Goal: Communication & Community: Answer question/provide support

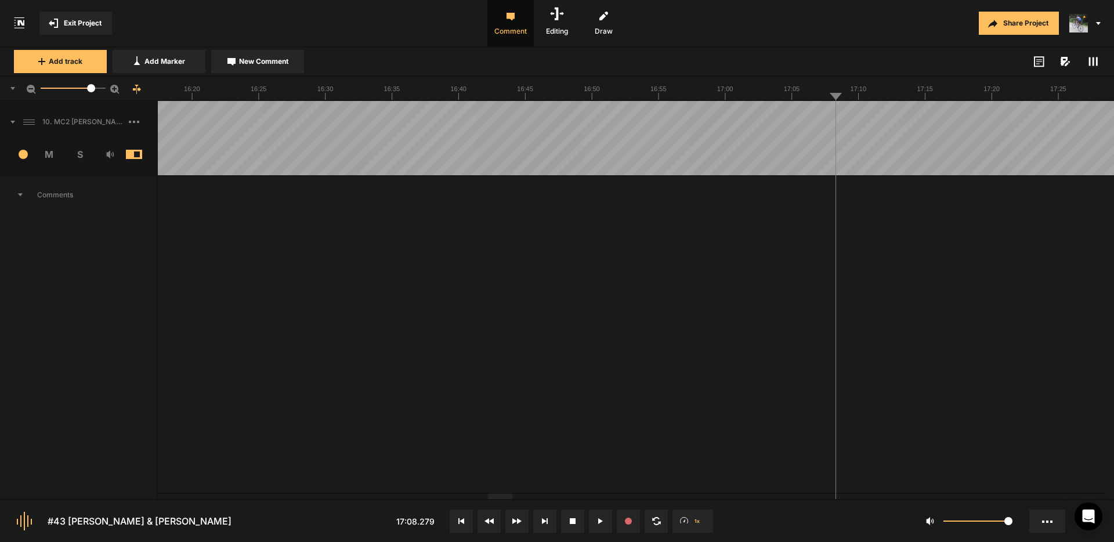
drag, startPoint x: 828, startPoint y: 109, endPoint x: 832, endPoint y: 104, distance: 6.6
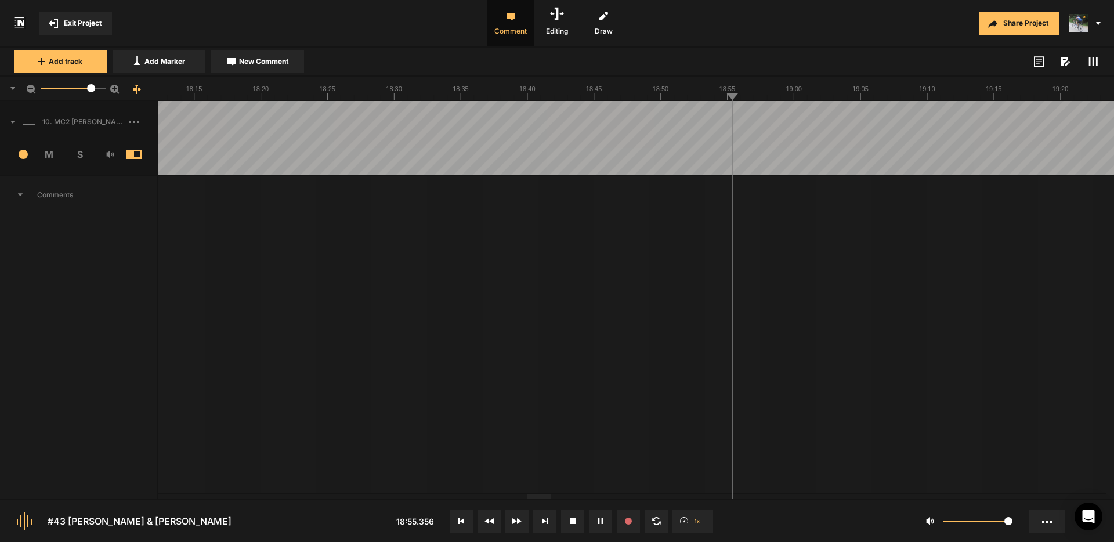
click at [273, 63] on span "New Comment" at bounding box center [263, 61] width 49 height 10
type textarea "Cut "and um""
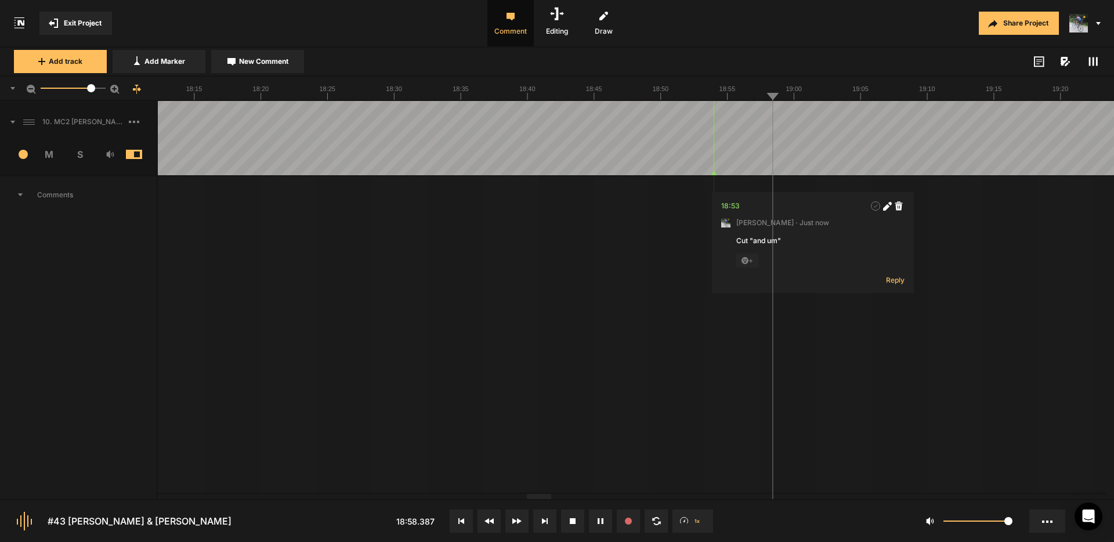
click at [890, 208] on icon at bounding box center [887, 206] width 9 height 9
type textarea "Cut "and um, and they just""
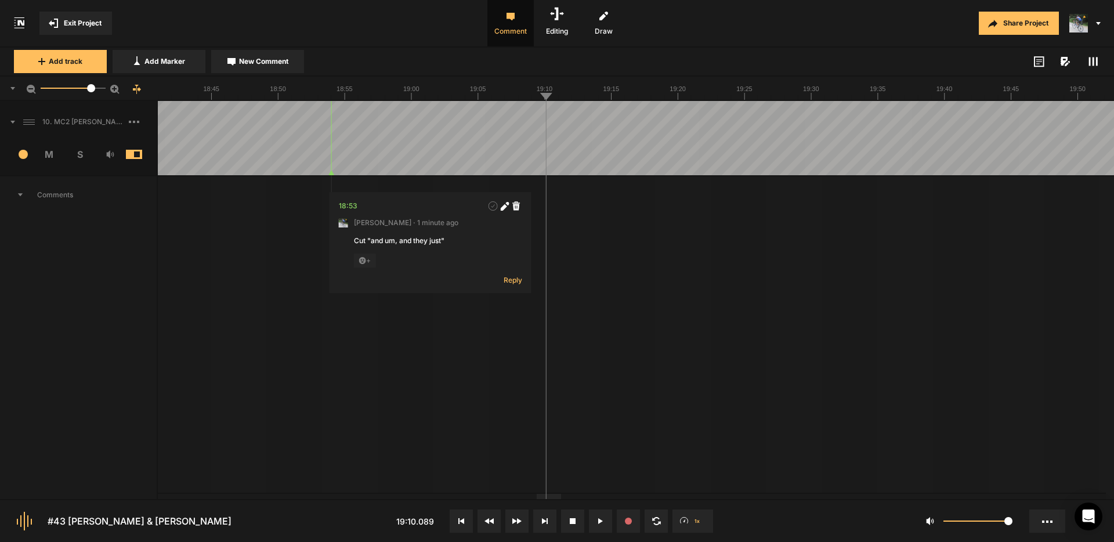
click at [654, 312] on button "Cancel" at bounding box center [651, 313] width 37 height 14
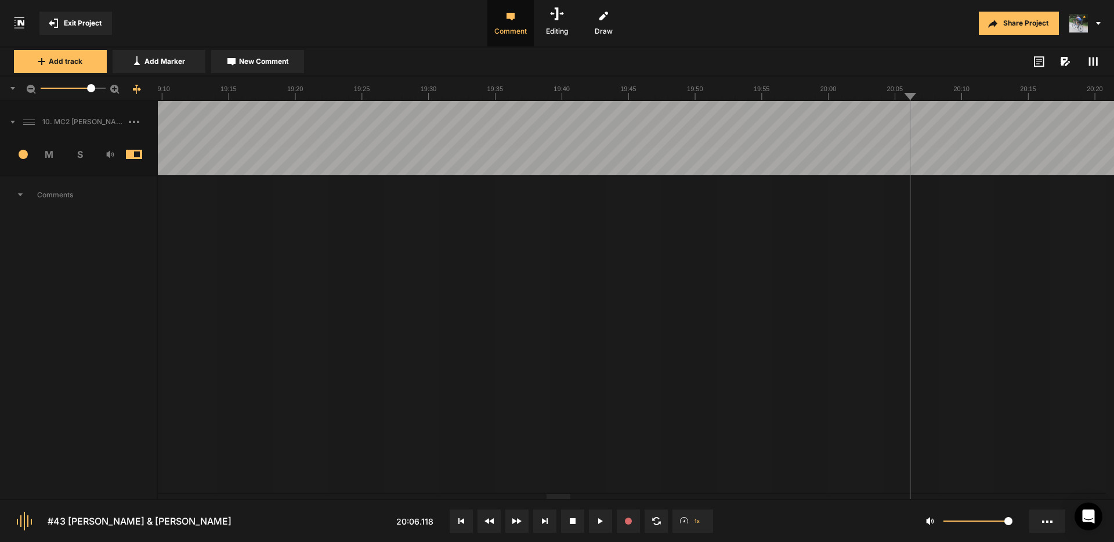
click at [262, 61] on span "New Comment" at bounding box center [263, 61] width 49 height 10
type textarea "Cut "So they""
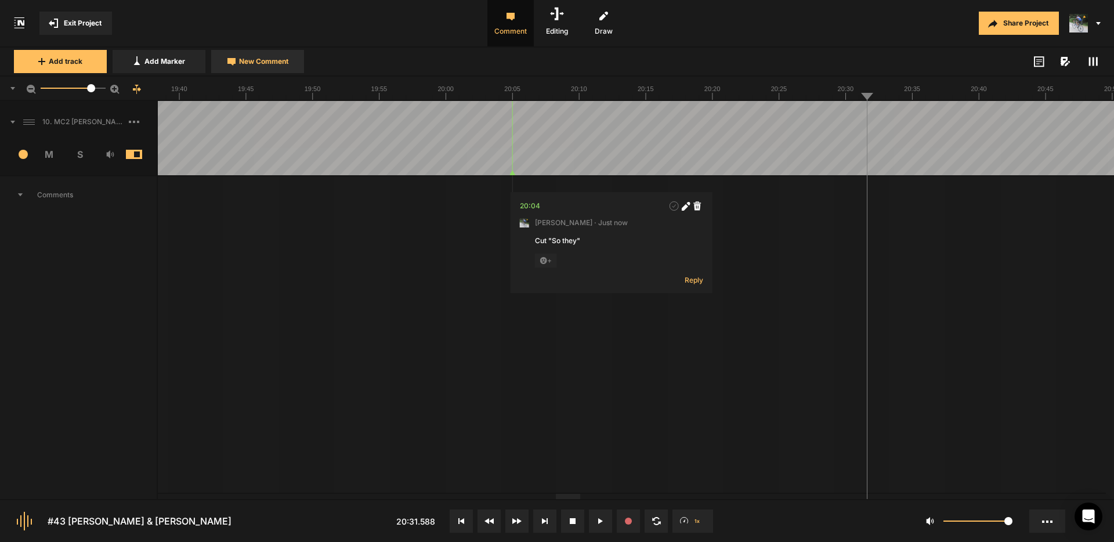
click at [273, 65] on span "New Comment" at bounding box center [263, 61] width 49 height 10
type textarea "Cut "and what I""
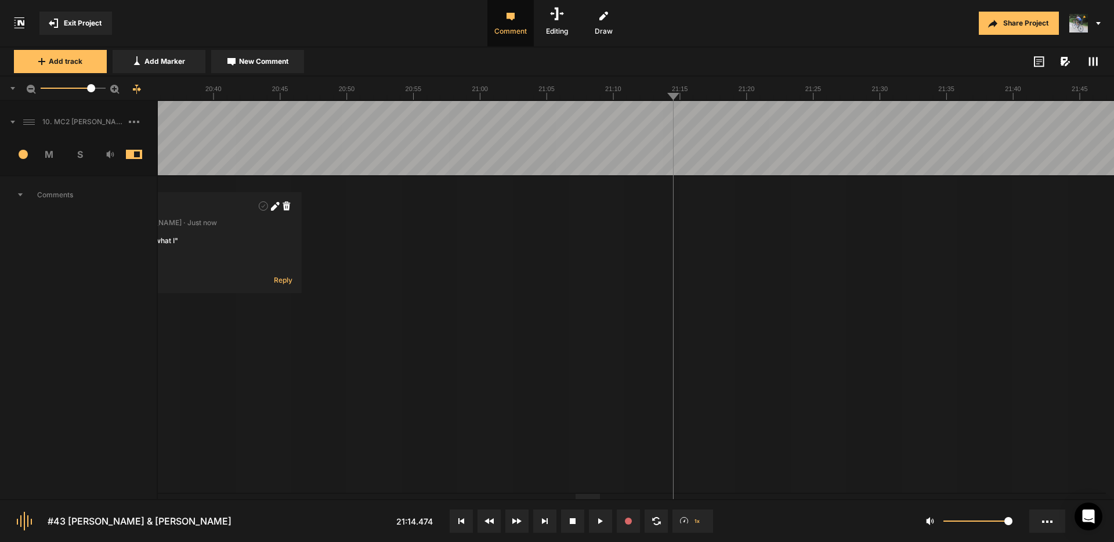
click at [259, 62] on span "New Comment" at bounding box center [263, 61] width 49 height 10
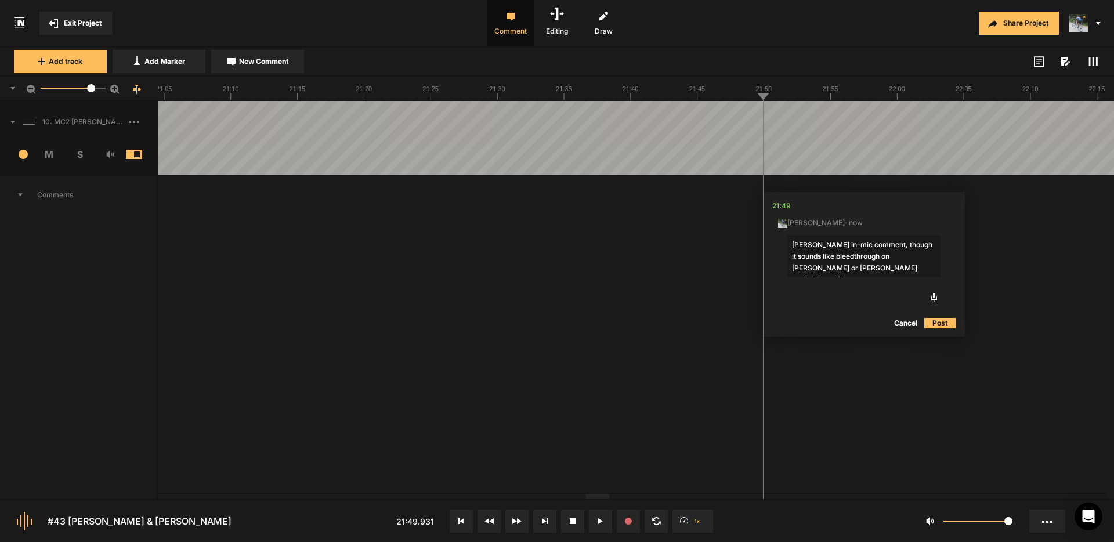
type textarea "[PERSON_NAME] in-mic comment, though it sounds like bleedthrough on [PERSON_NAM…"
drag, startPoint x: 945, startPoint y: 321, endPoint x: 884, endPoint y: 226, distance: 113.8
click at [945, 321] on button "Post" at bounding box center [939, 323] width 31 height 14
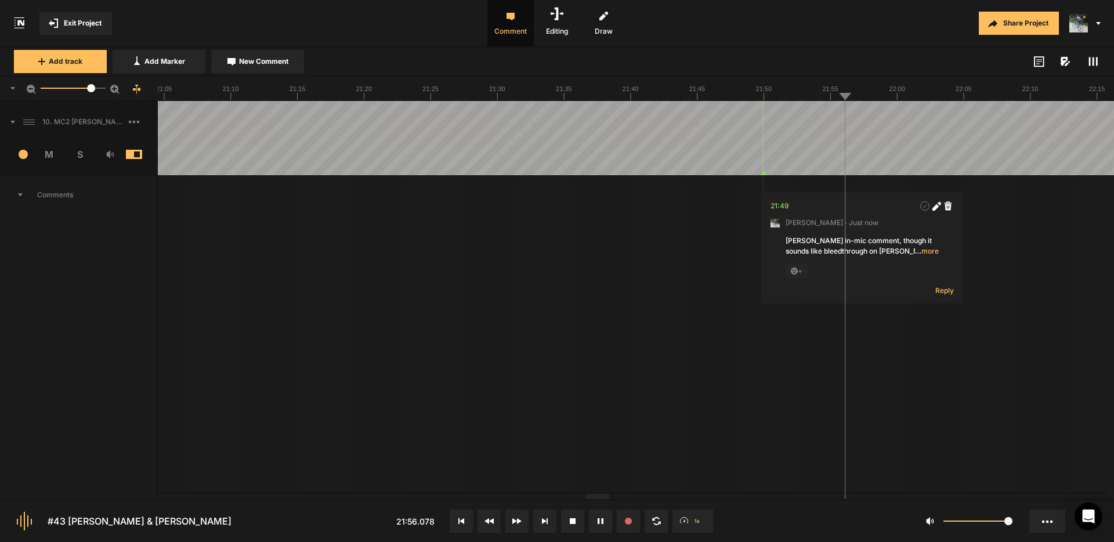
click at [259, 65] on span "New Comment" at bounding box center [263, 61] width 49 height 10
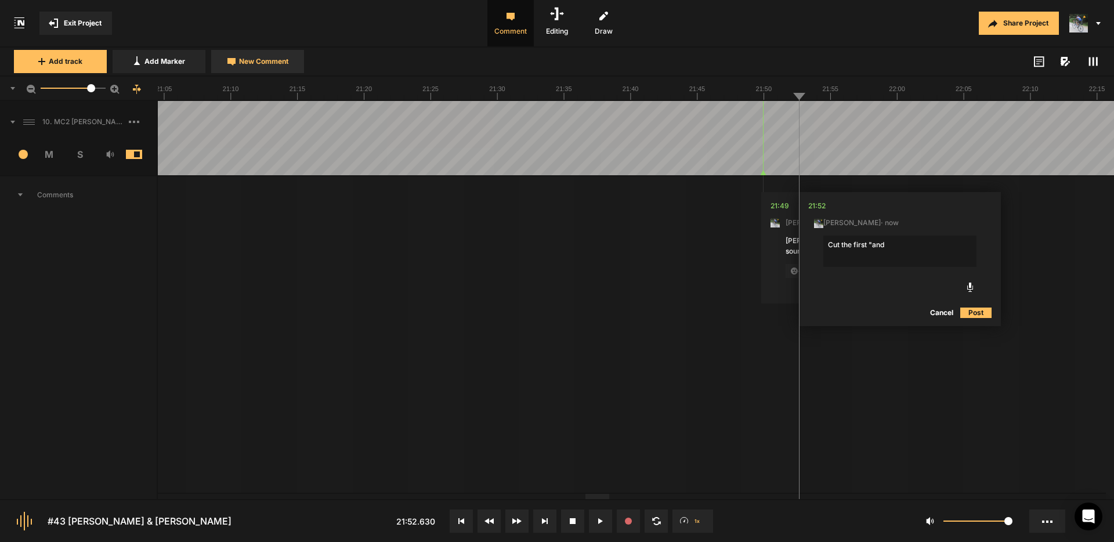
type textarea "Cut the first "and""
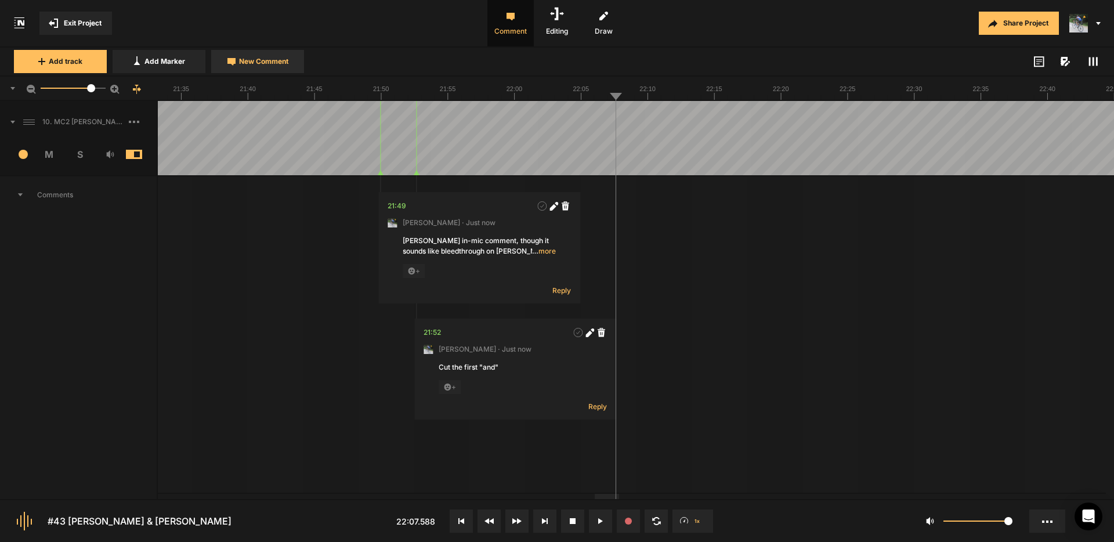
click at [270, 64] on span "New Comment" at bounding box center [263, 61] width 49 height 10
click at [764, 311] on button "Cancel" at bounding box center [758, 313] width 37 height 14
click at [274, 56] on span "New Comment" at bounding box center [263, 61] width 49 height 10
type textarea "Edit from this "something" to the third "sometihing""
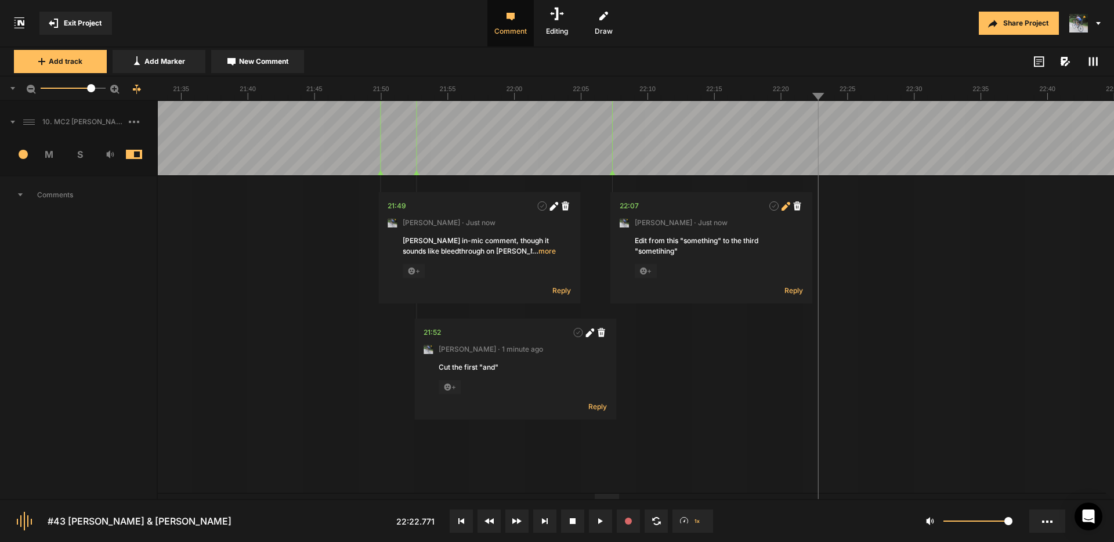
click at [786, 208] on icon at bounding box center [785, 207] width 6 height 6
click at [662, 254] on textarea "Edit from this "something" to the third "sometihing"" at bounding box center [711, 251] width 153 height 31
click at [700, 256] on textarea "Edit from this "something" to the third "something"" at bounding box center [711, 251] width 153 height 31
type textarea "Edit from this "something" to the third "something" just to clean up the area a…"
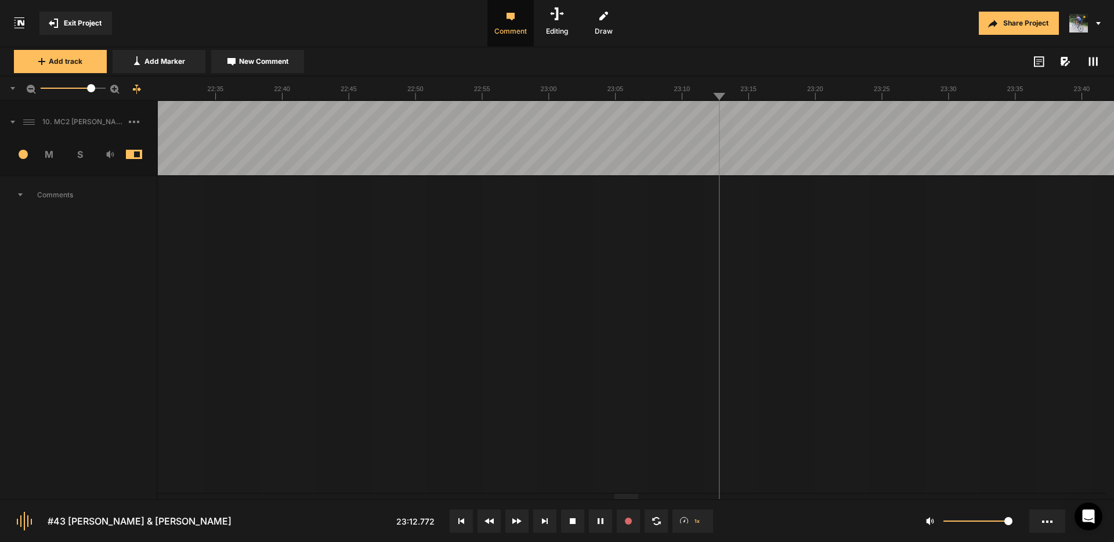
click at [662, 111] on div at bounding box center [851, 138] width 37392 height 74
click at [678, 116] on div at bounding box center [851, 138] width 37392 height 74
click at [274, 56] on span "New Comment" at bounding box center [263, 61] width 49 height 10
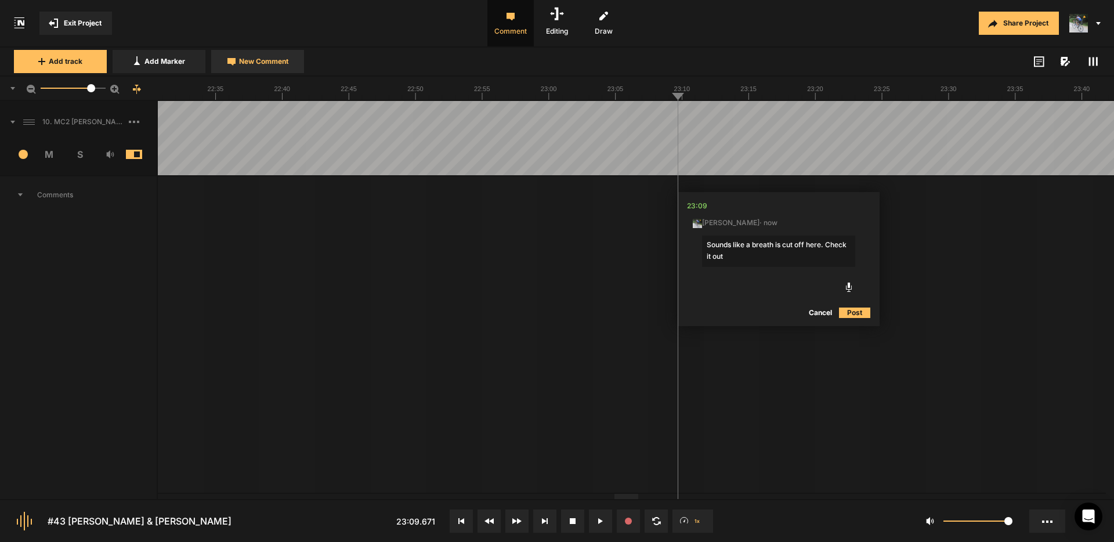
type textarea "Sounds like a breath is cut off here. Check it out."
click at [668, 119] on div at bounding box center [851, 138] width 37392 height 74
click at [820, 113] on div at bounding box center [851, 138] width 37392 height 74
click at [917, 115] on div at bounding box center [851, 138] width 37392 height 74
click at [901, 113] on div at bounding box center [851, 138] width 37392 height 74
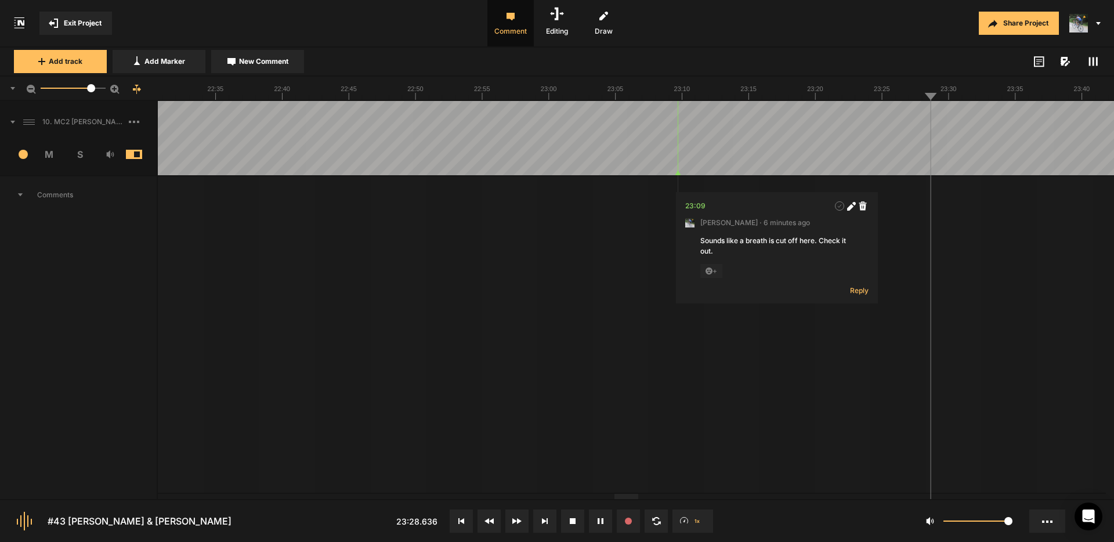
click at [898, 113] on div at bounding box center [851, 138] width 37392 height 74
click at [913, 120] on div at bounding box center [851, 138] width 37392 height 74
click at [277, 62] on span "New Comment" at bounding box center [263, 61] width 49 height 10
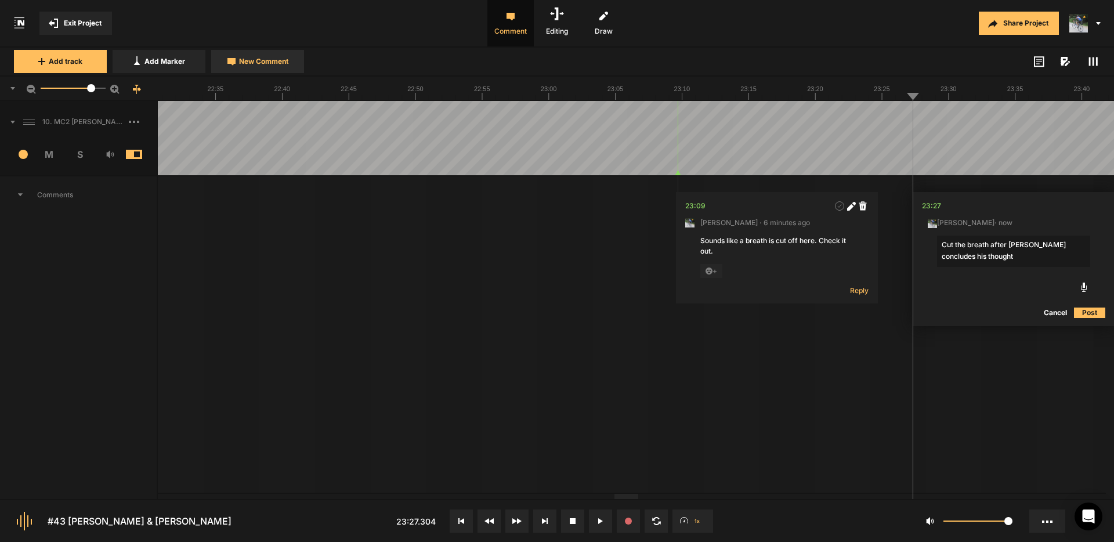
type textarea "Cut the breath after [PERSON_NAME] concludes his thought."
click at [883, 113] on div at bounding box center [851, 138] width 37392 height 74
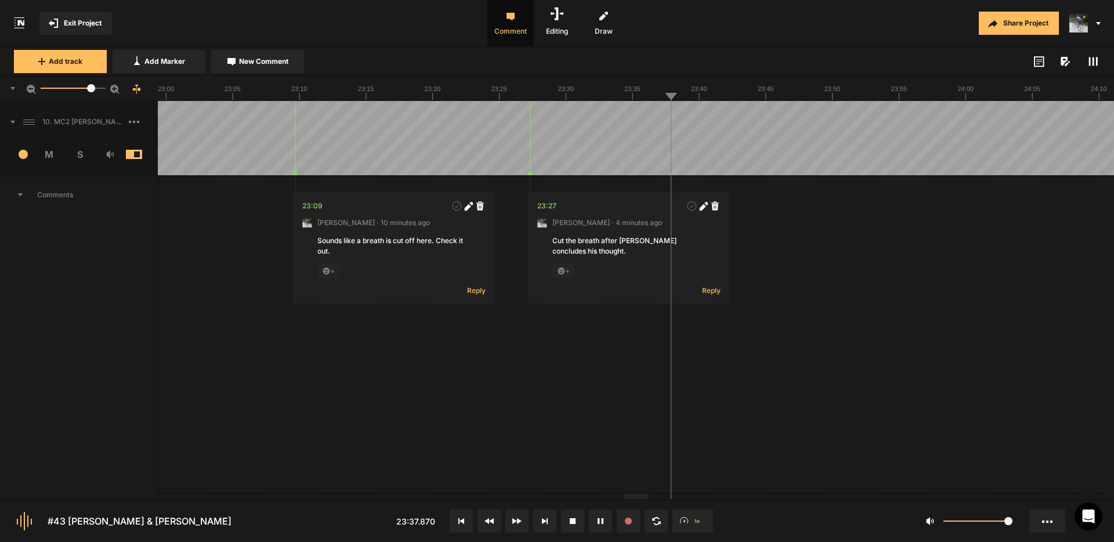
click at [598, 117] on div at bounding box center [468, 138] width 37392 height 74
click at [663, 118] on div at bounding box center [468, 138] width 37392 height 74
click at [660, 120] on div at bounding box center [468, 138] width 37392 height 74
click at [801, 313] on button "Cancel" at bounding box center [803, 313] width 37 height 14
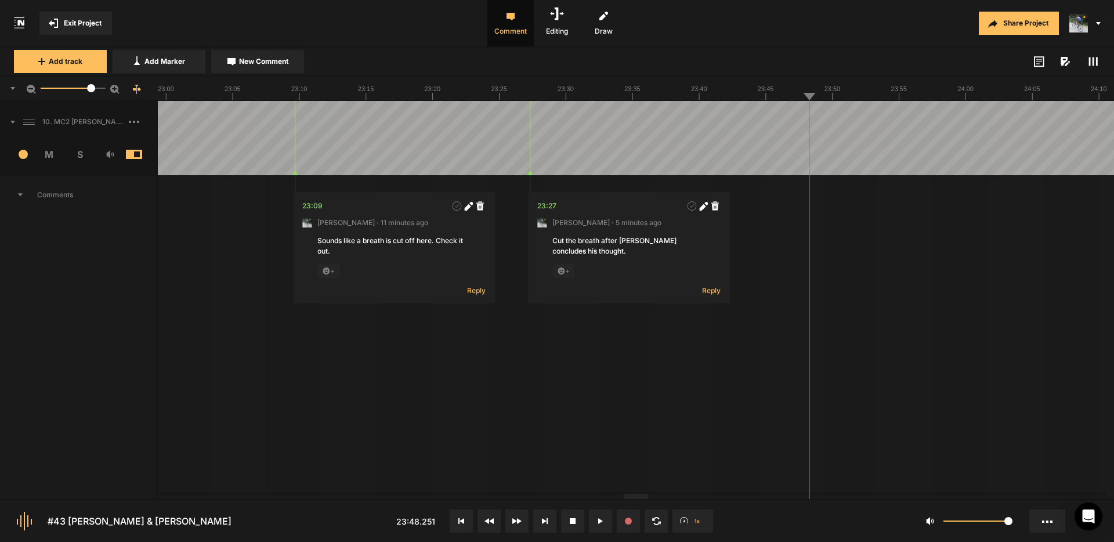
click at [779, 112] on div at bounding box center [468, 138] width 37392 height 74
click at [927, 313] on button "Cancel" at bounding box center [922, 313] width 37 height 14
click at [826, 117] on div at bounding box center [468, 138] width 37392 height 74
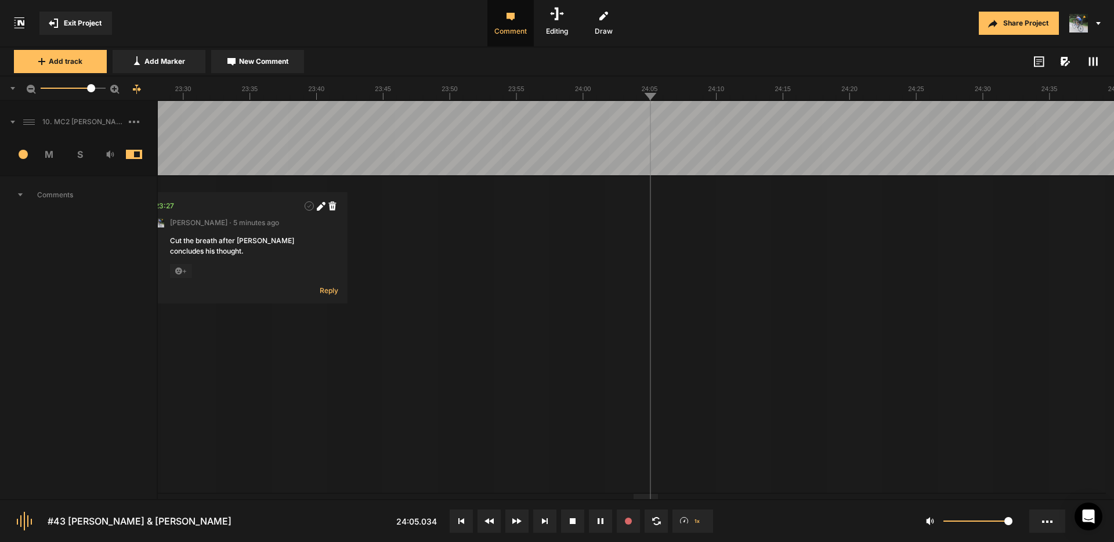
click at [575, 116] on div at bounding box center [85, 138] width 37392 height 74
click at [592, 114] on div at bounding box center [85, 138] width 37392 height 74
click at [611, 115] on div at bounding box center [85, 138] width 37392 height 74
click at [633, 108] on div at bounding box center [85, 138] width 37392 height 74
click at [650, 120] on div at bounding box center [85, 138] width 37392 height 74
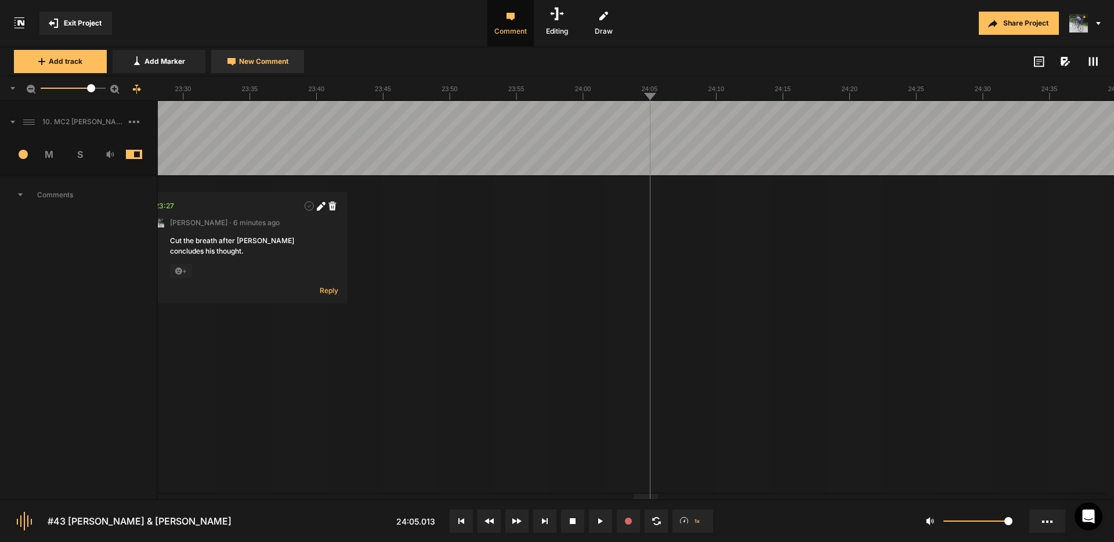
click at [262, 61] on span "New Comment" at bounding box center [263, 61] width 49 height 10
type textarea "Cut "um""
click at [836, 122] on div at bounding box center [85, 138] width 37392 height 74
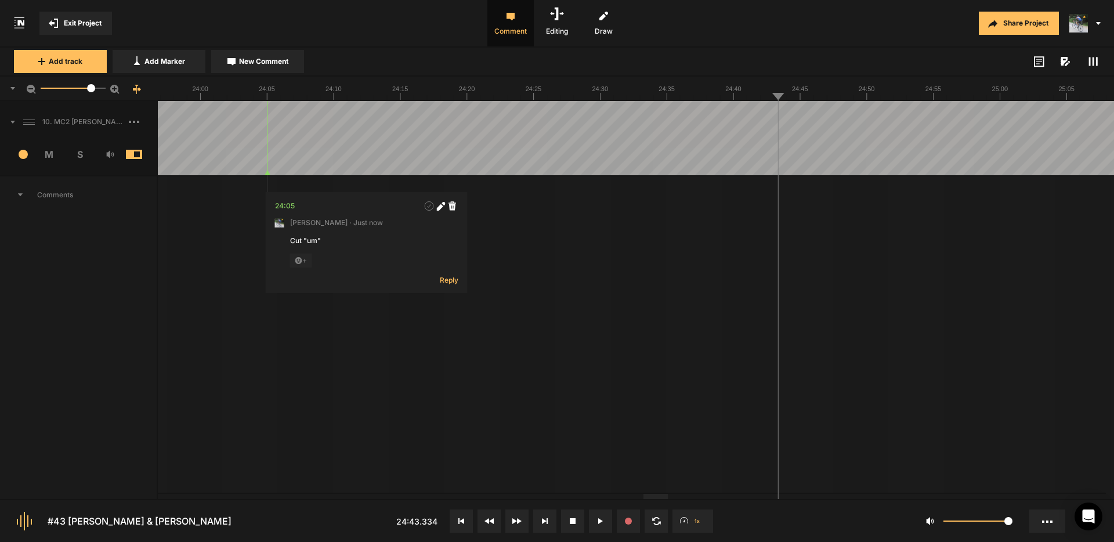
click at [280, 62] on span "New Comment" at bounding box center [263, 61] width 49 height 10
type textarea "Cut "I I I had no:"
drag, startPoint x: 904, startPoint y: 205, endPoint x: 877, endPoint y: 216, distance: 28.9
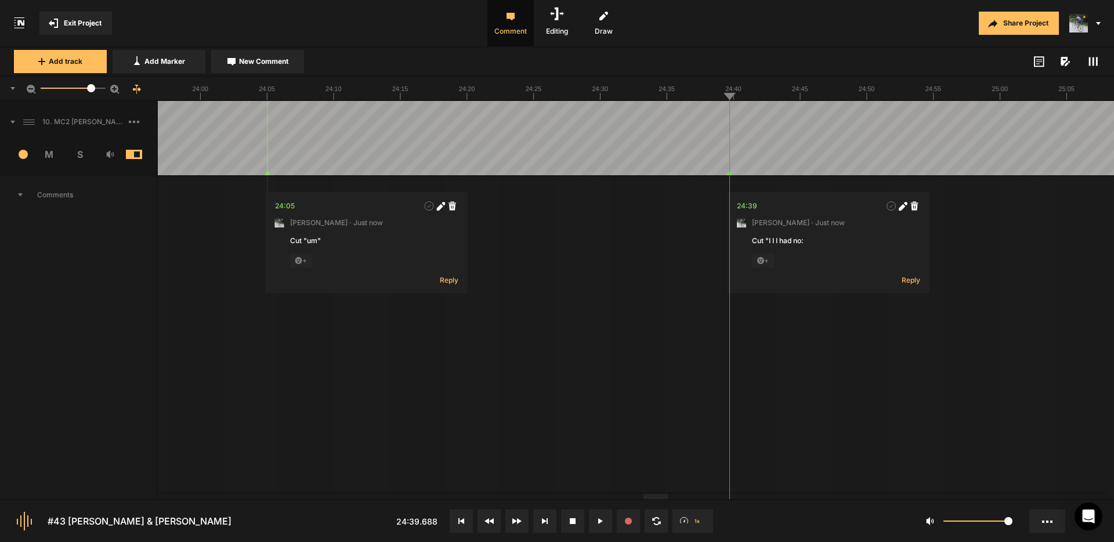
click at [904, 205] on icon at bounding box center [902, 207] width 6 height 6
type textarea "Cut "I I I had no""
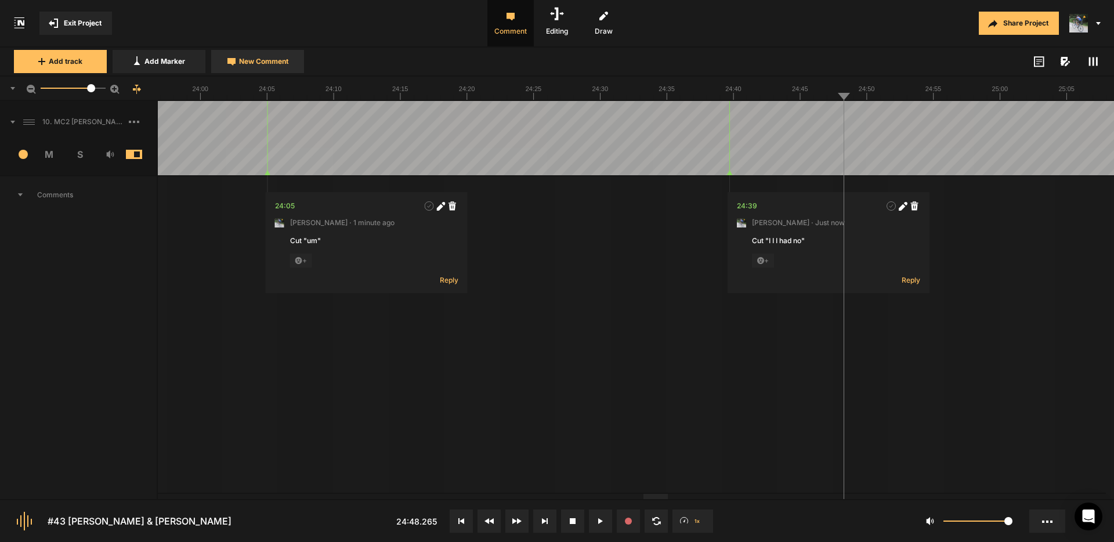
click at [270, 67] on button "New Comment" at bounding box center [257, 61] width 93 height 23
type textarea "Sounds like a bad cross-fade or something."
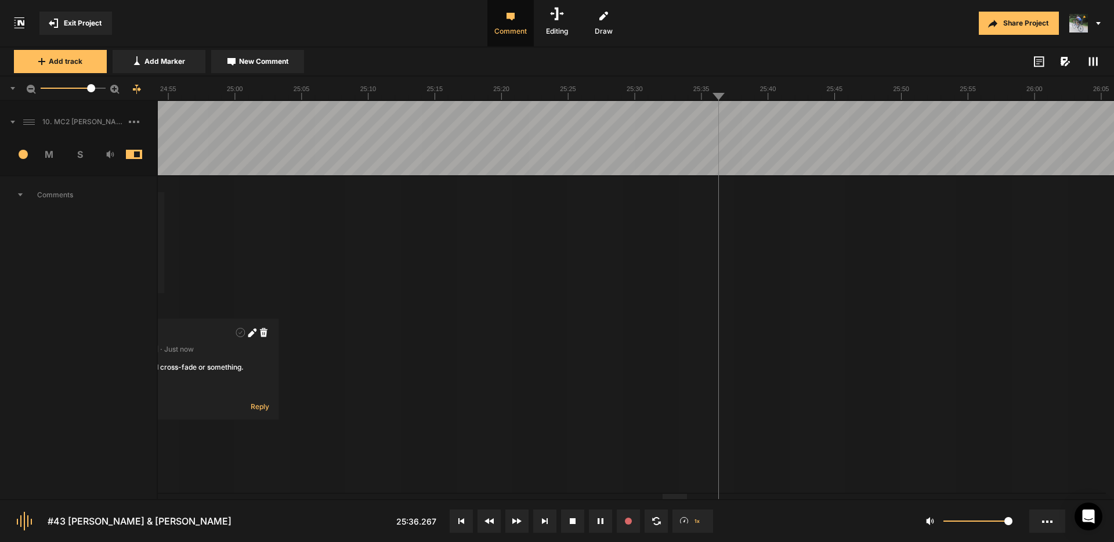
click at [261, 63] on span "New Comment" at bounding box center [263, 61] width 49 height 10
click at [853, 243] on textarea "Sounds like there's a bad edit on "Years"" at bounding box center [789, 251] width 153 height 31
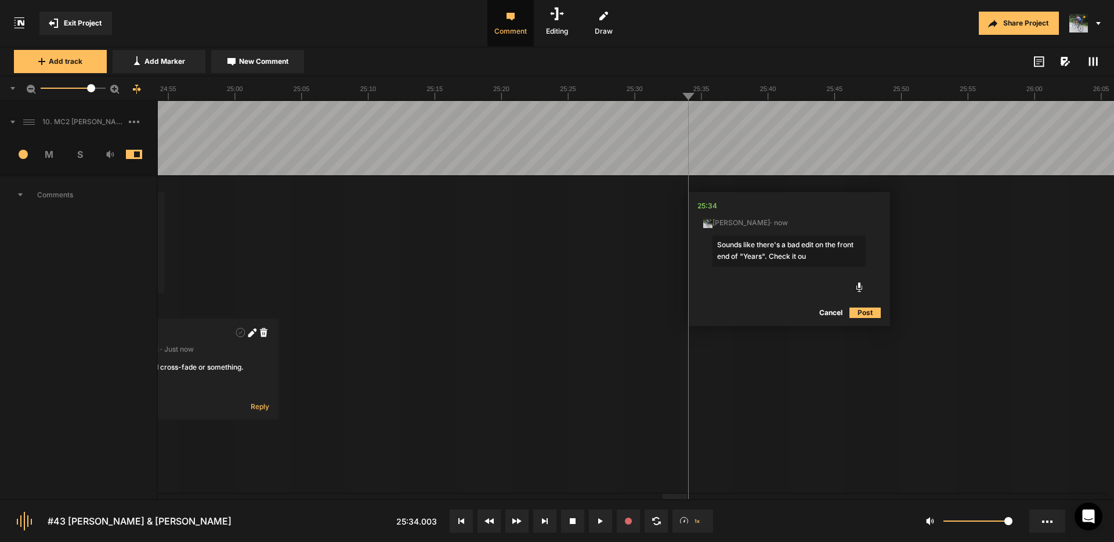
type textarea "Sounds like there's a bad edit on the front end of "Years". Check it out"
click at [1096, 62] on rect at bounding box center [1097, 61] width 2 height 9
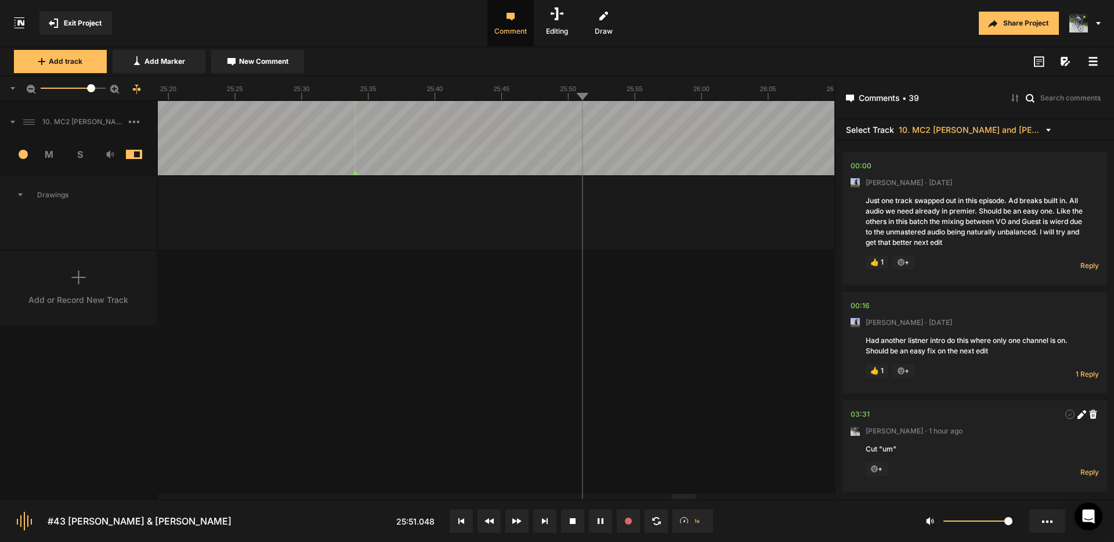
click at [1093, 61] on rect at bounding box center [1093, 61] width 9 height 2
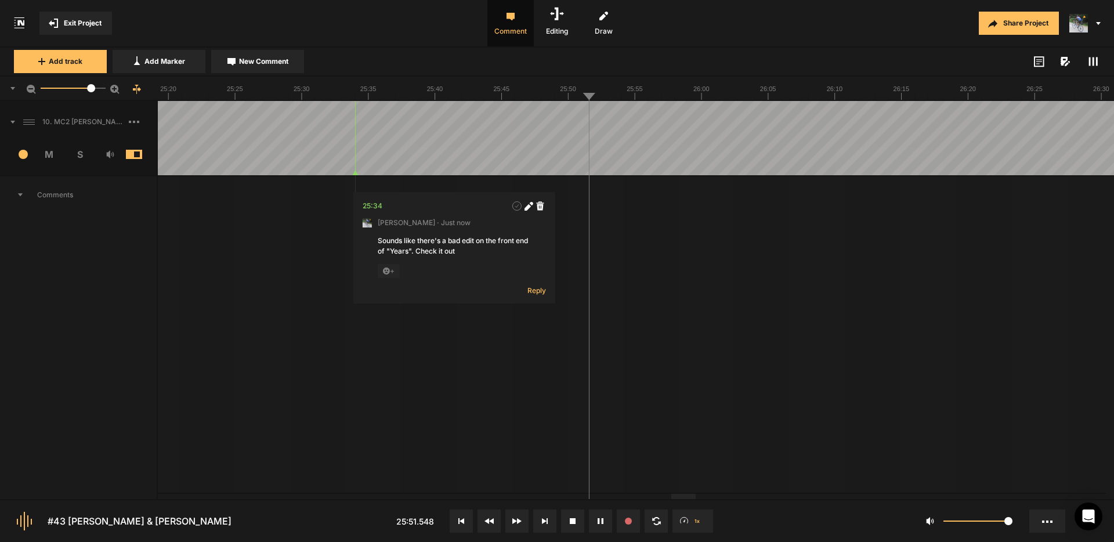
click at [1093, 61] on rect at bounding box center [1094, 61] width 2 height 9
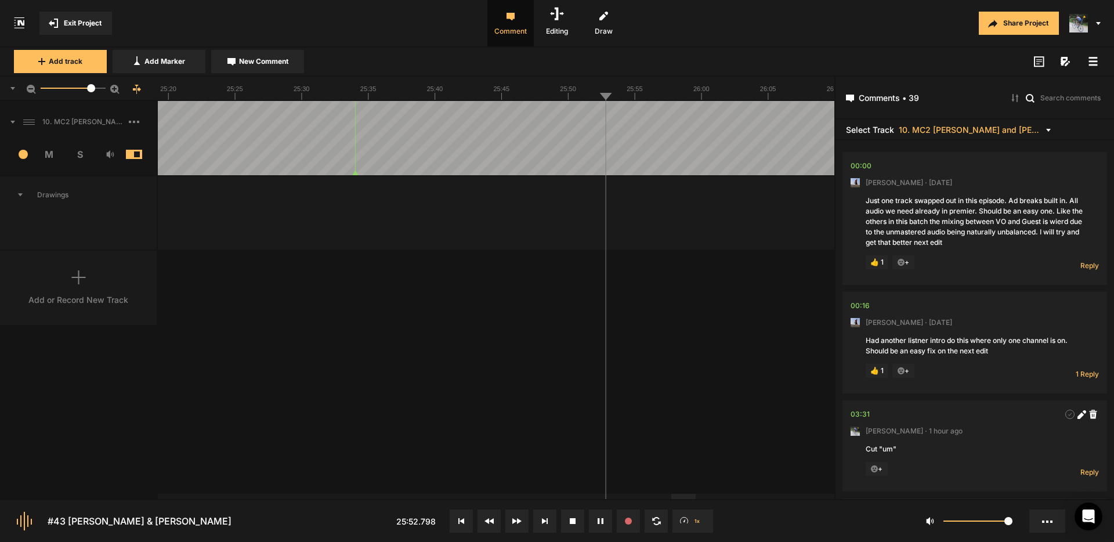
click at [1093, 61] on rect at bounding box center [1093, 61] width 9 height 2
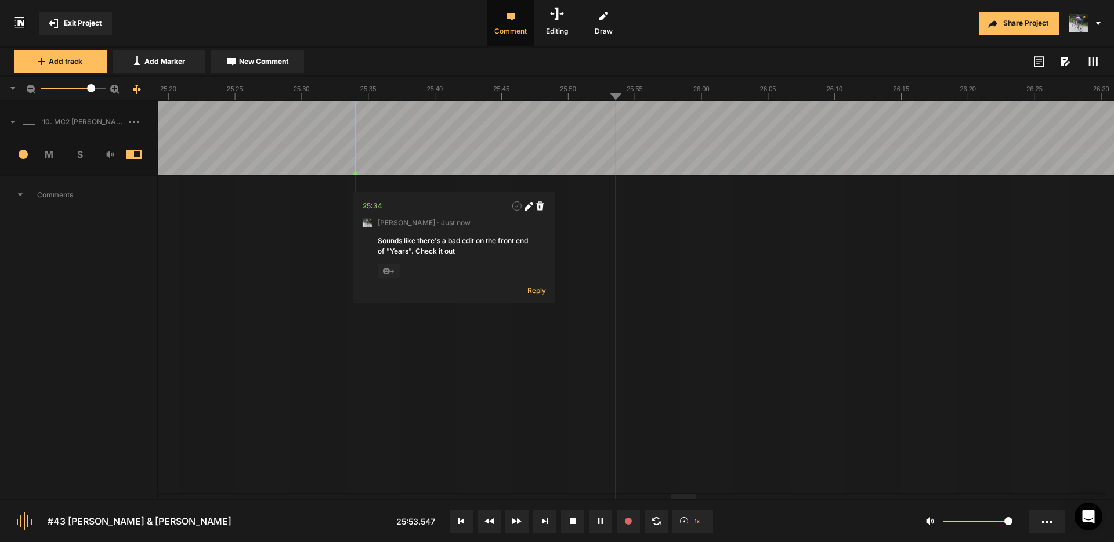
click at [1093, 61] on rect at bounding box center [1094, 61] width 2 height 9
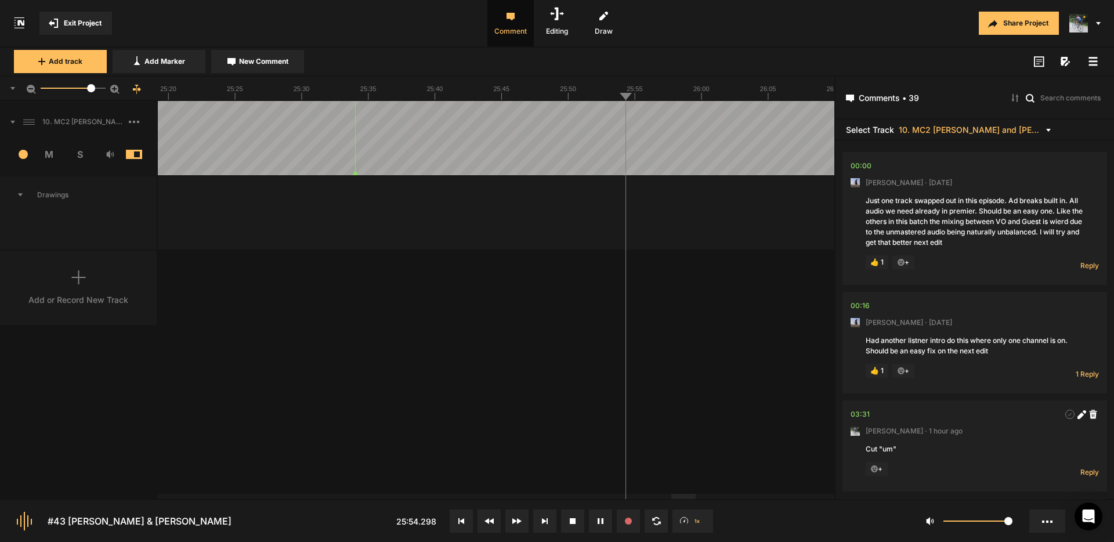
click at [1093, 61] on rect at bounding box center [1093, 61] width 9 height 2
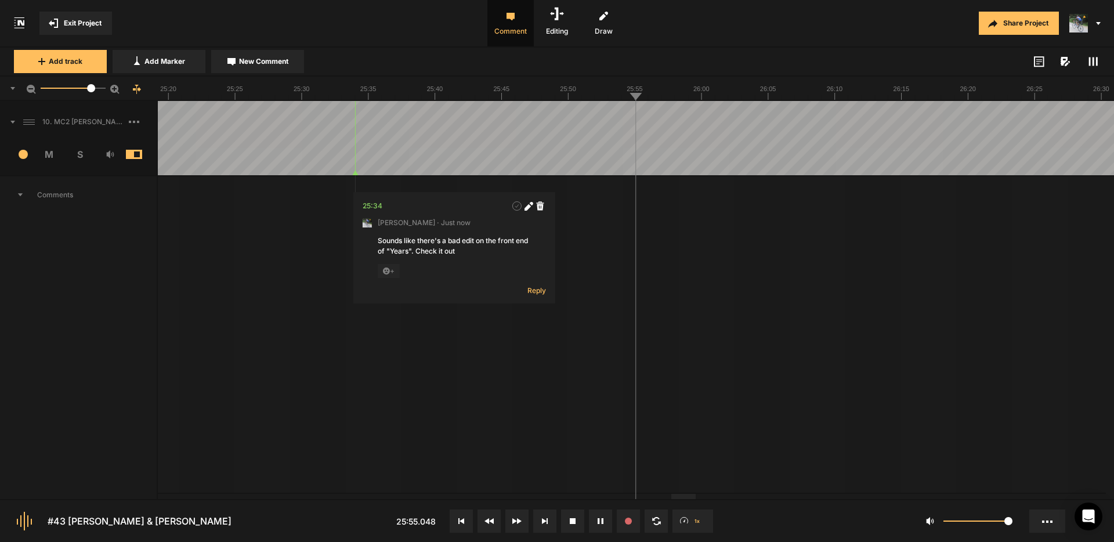
click at [286, 64] on span "New Comment" at bounding box center [263, 61] width 49 height 10
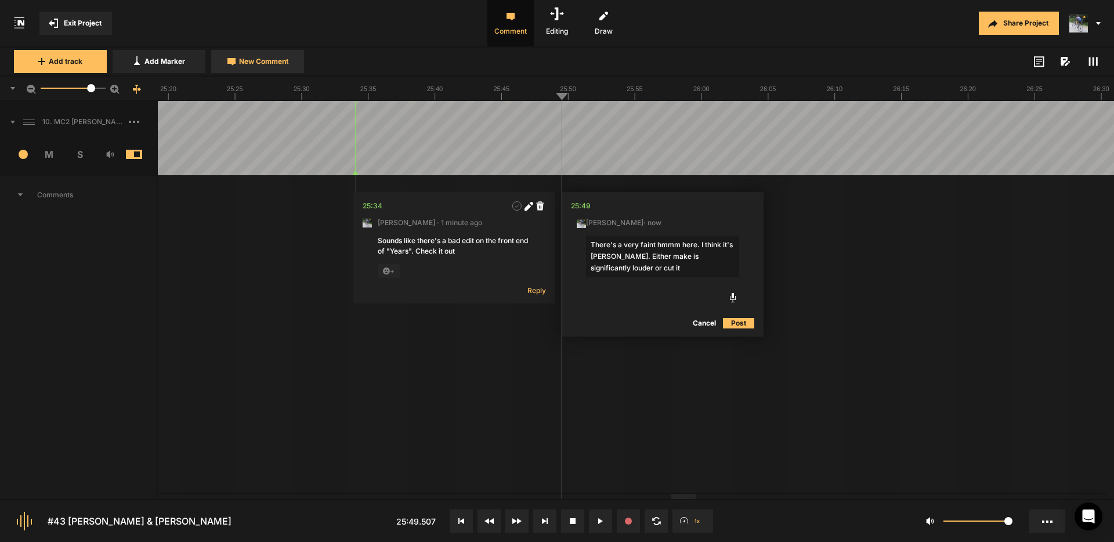
type textarea "There's a very faint hmmm here. I think it's [PERSON_NAME]. Either make is sign…"
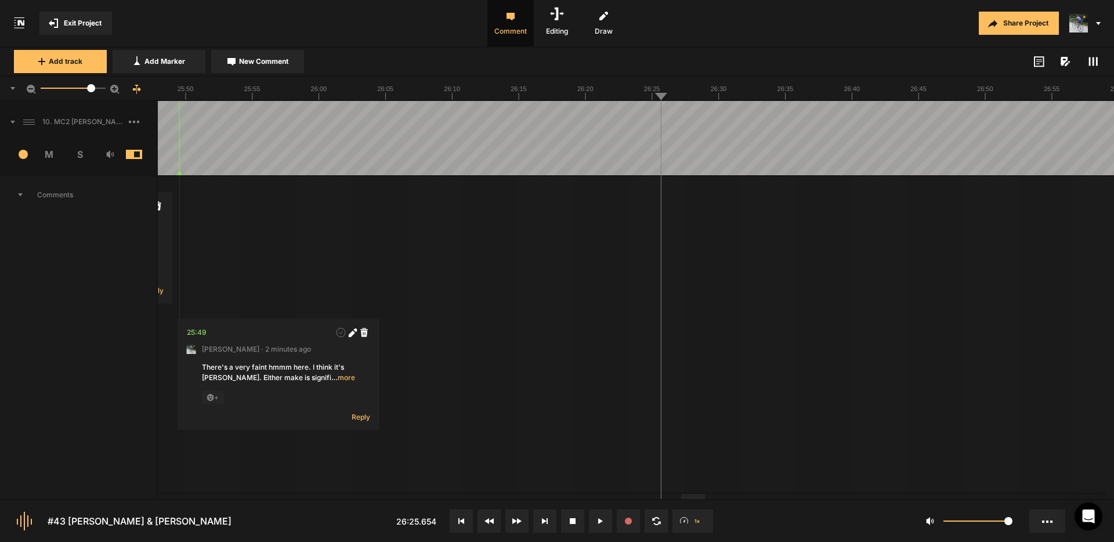
click at [266, 63] on span "New Comment" at bounding box center [263, 61] width 49 height 10
type textarea "Another very faint hmmm."
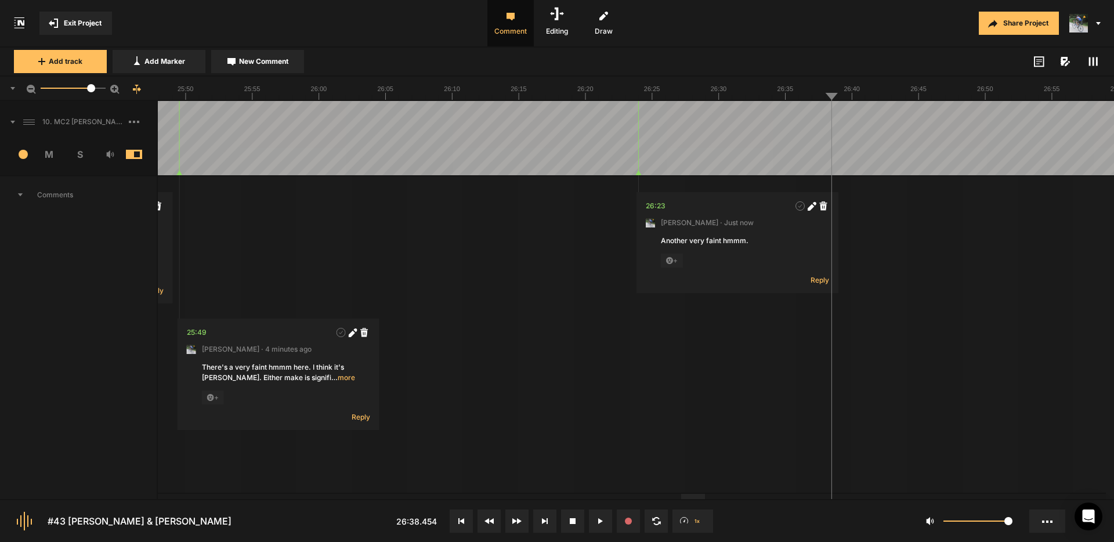
click at [247, 67] on button "New Comment" at bounding box center [257, 61] width 93 height 23
click at [951, 312] on button "Cancel" at bounding box center [949, 313] width 37 height 14
click at [269, 62] on span "New Comment" at bounding box center [263, 61] width 49 height 10
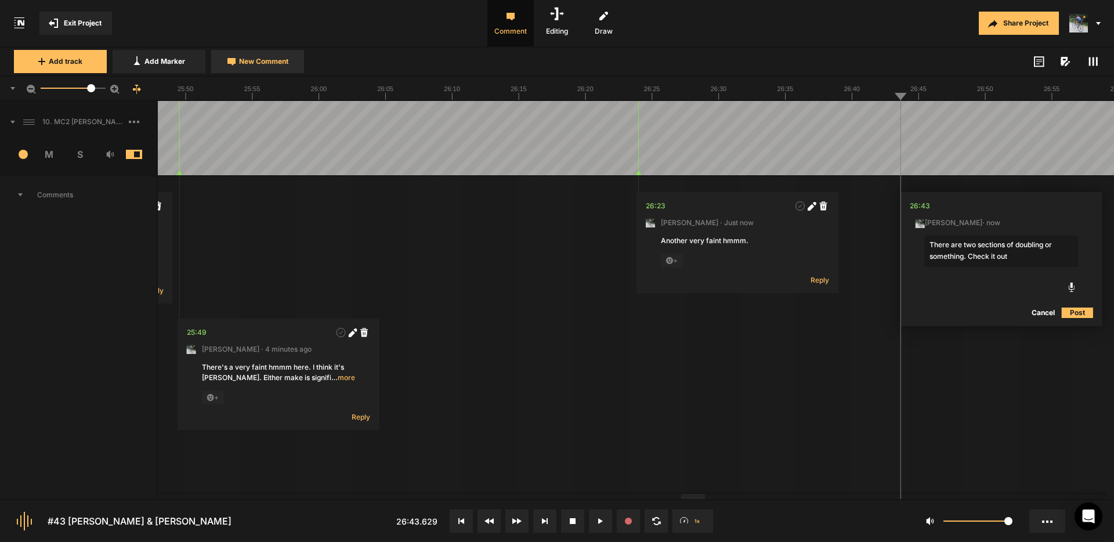
type textarea "There are two sections of doubling or something. Check it out."
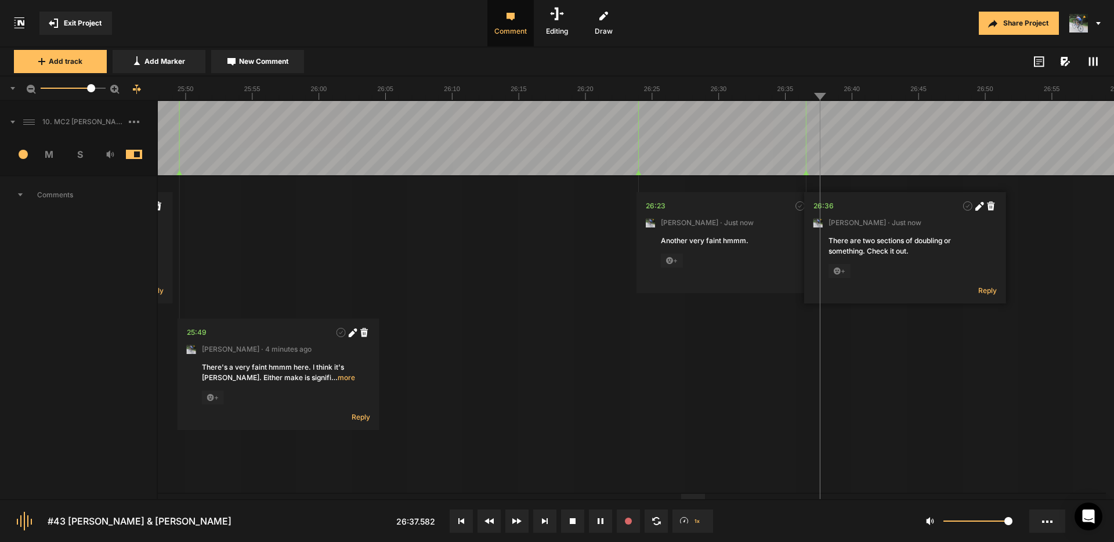
click at [806, 167] on nt-marker at bounding box center [806, 138] width 1 height 74
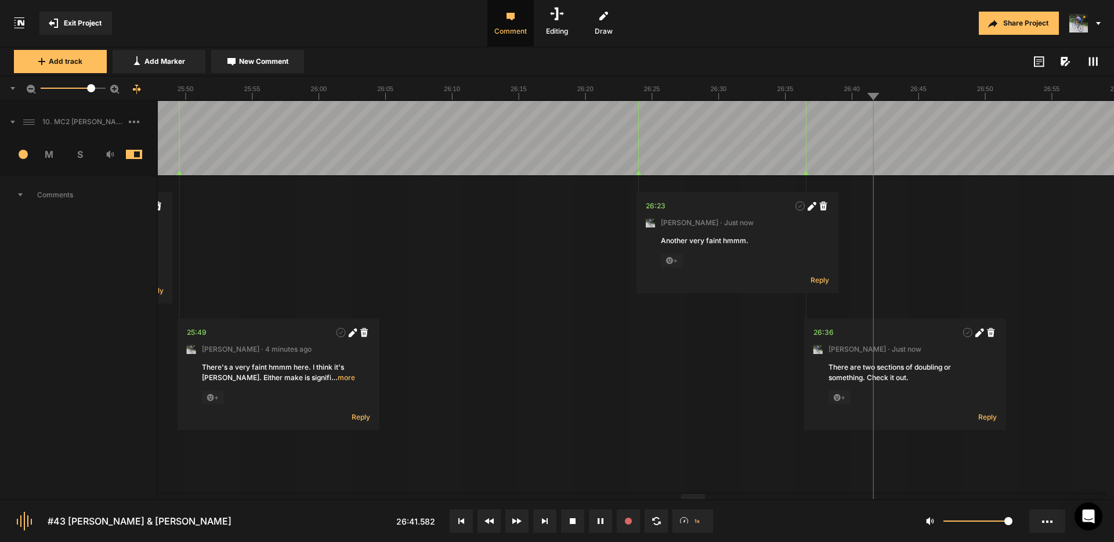
click at [266, 59] on span "New Comment" at bounding box center [263, 61] width 49 height 10
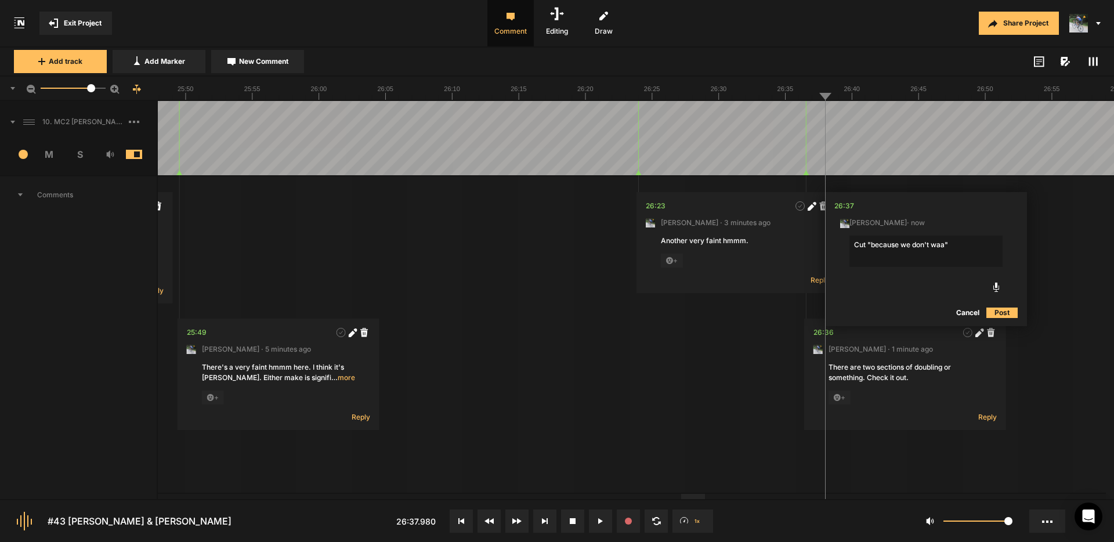
click at [943, 244] on textarea "Cut "because we don't waa"" at bounding box center [926, 251] width 153 height 31
type textarea "Cut "because we don't want the gah""
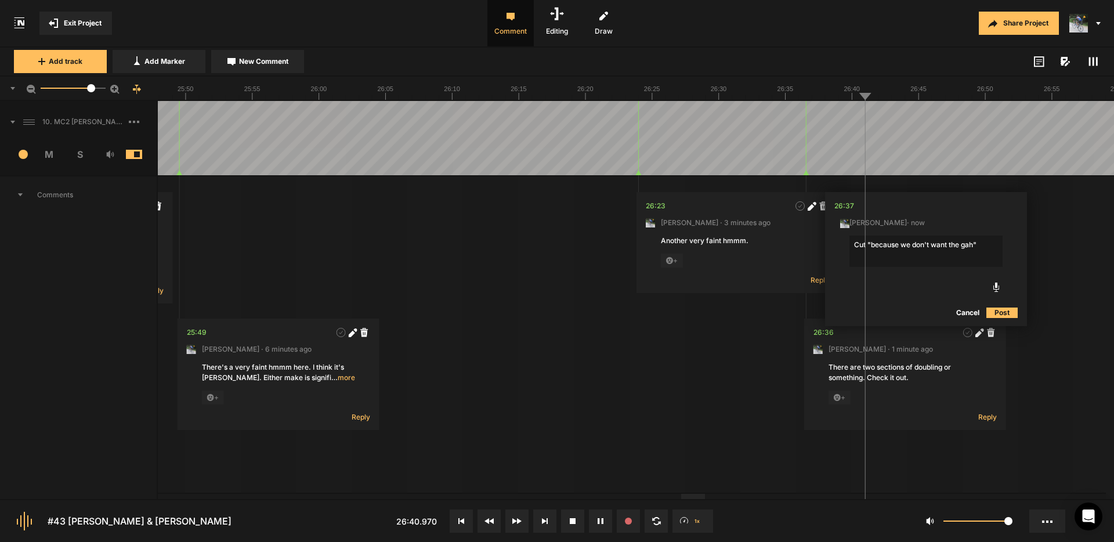
click at [1004, 312] on button "Post" at bounding box center [1002, 313] width 31 height 14
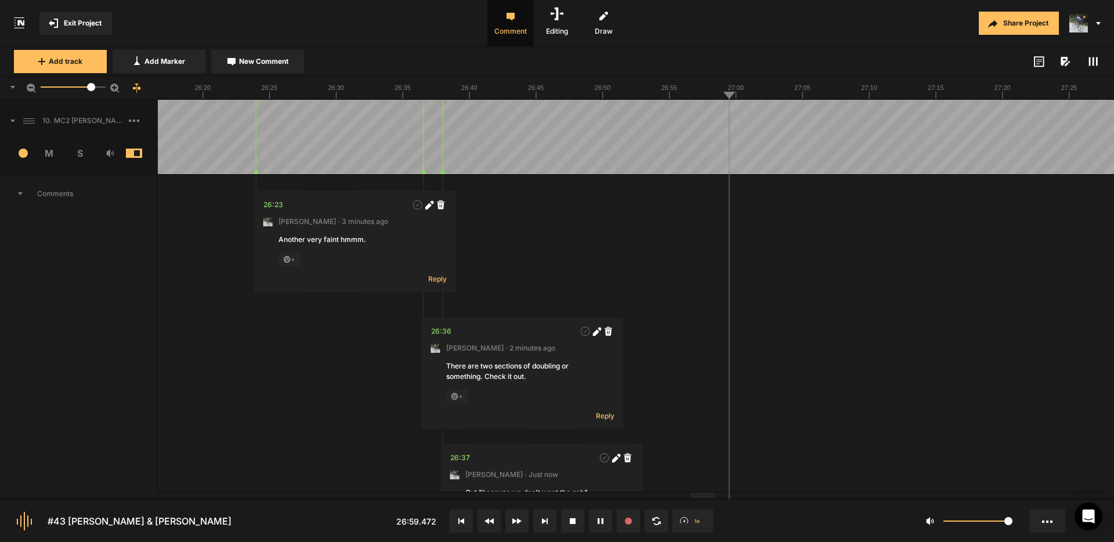
drag, startPoint x: 685, startPoint y: 112, endPoint x: 749, endPoint y: 117, distance: 64.0
click at [264, 61] on span "New Comment" at bounding box center [263, 61] width 49 height 10
type textarea "Cut "uh""
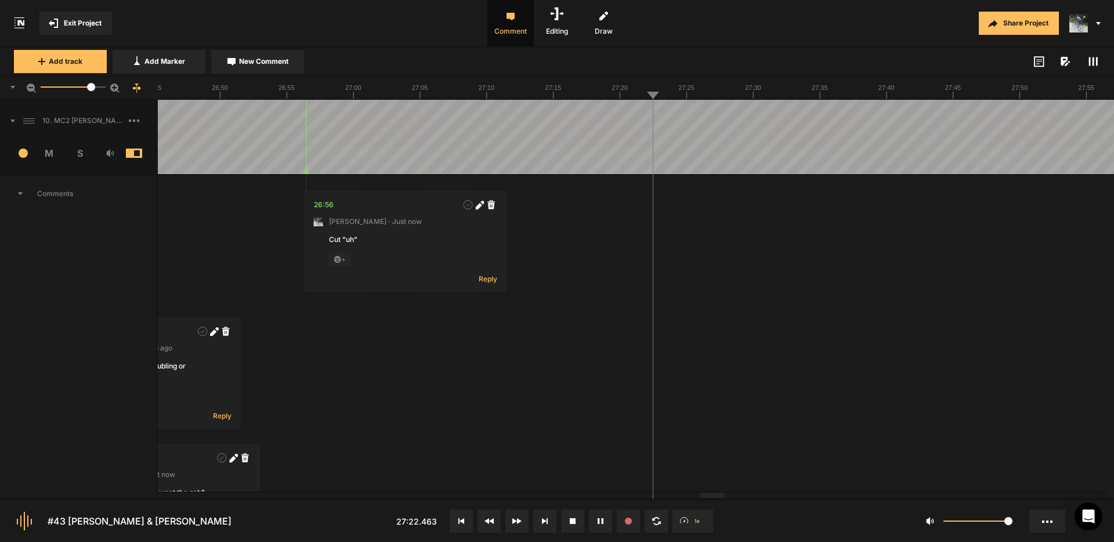
click at [291, 64] on button "New Comment" at bounding box center [257, 61] width 93 height 23
type textarea "Cut "you know we were bree""
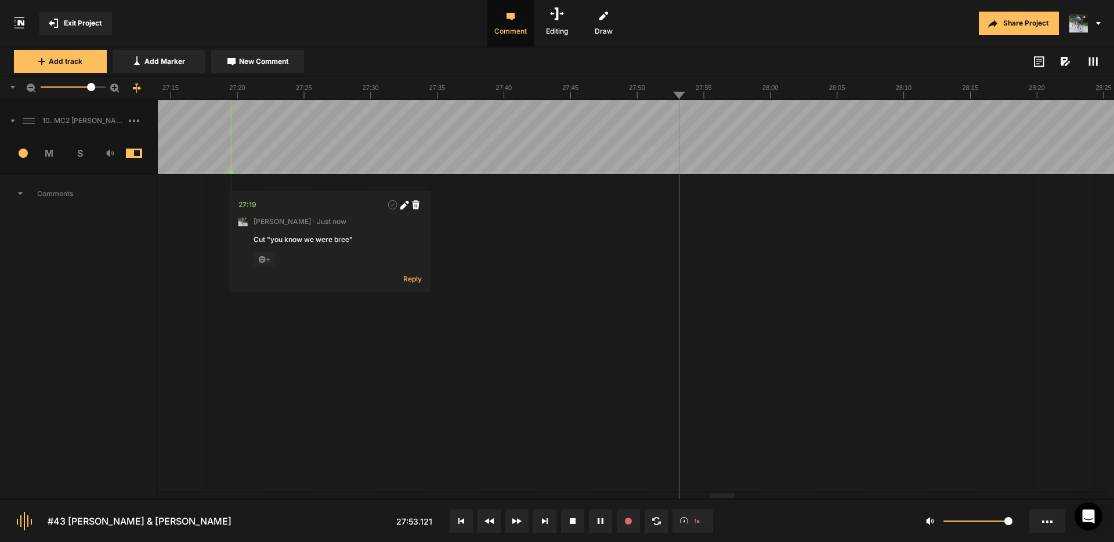
click at [265, 64] on span "New Comment" at bounding box center [263, 61] width 49 height 10
type textarea "Cut "and so we really got to""
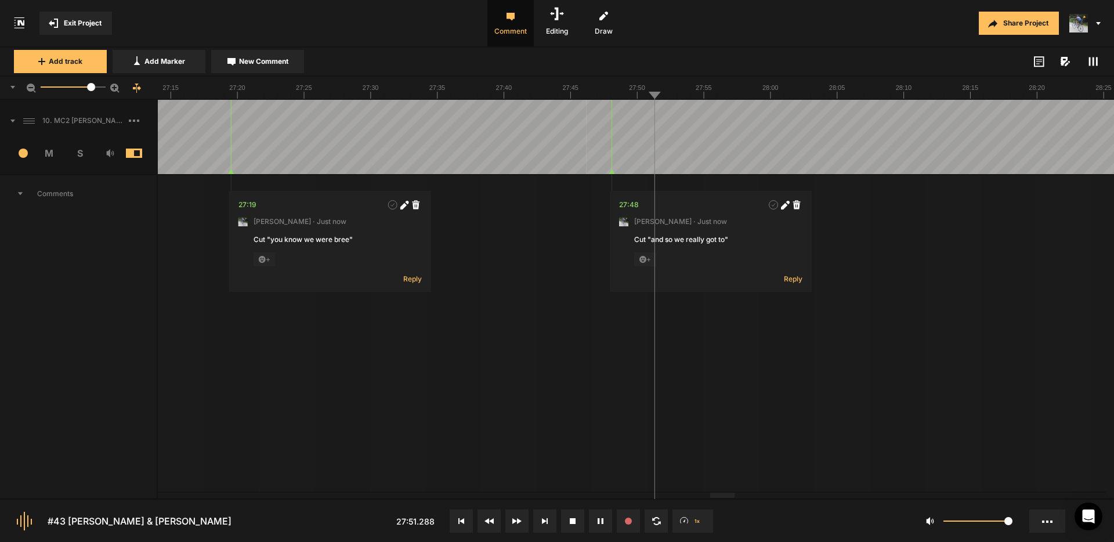
click at [240, 59] on span "New Comment" at bounding box center [263, 61] width 49 height 10
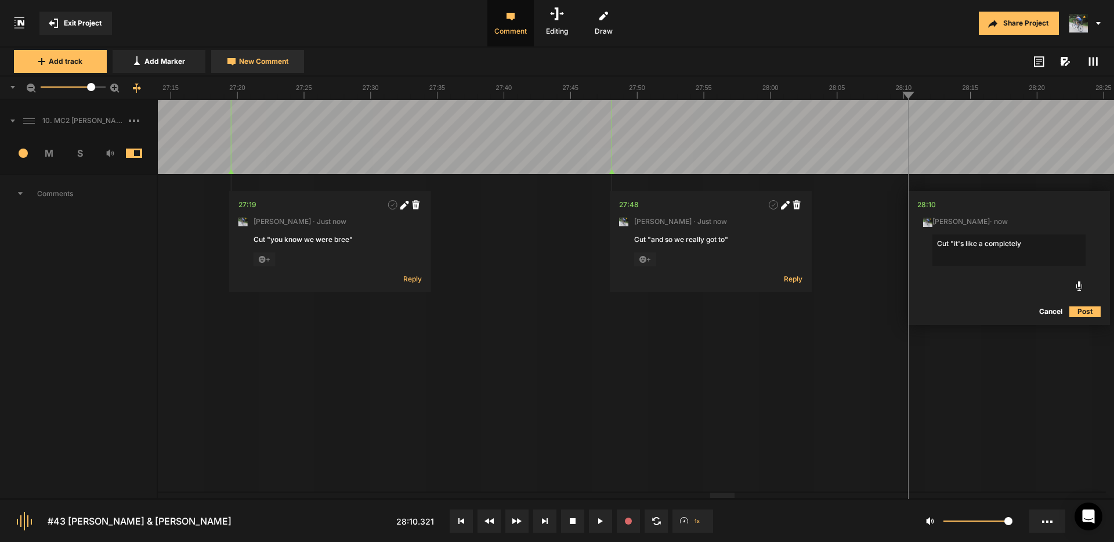
type textarea "Cut "it's like a completely""
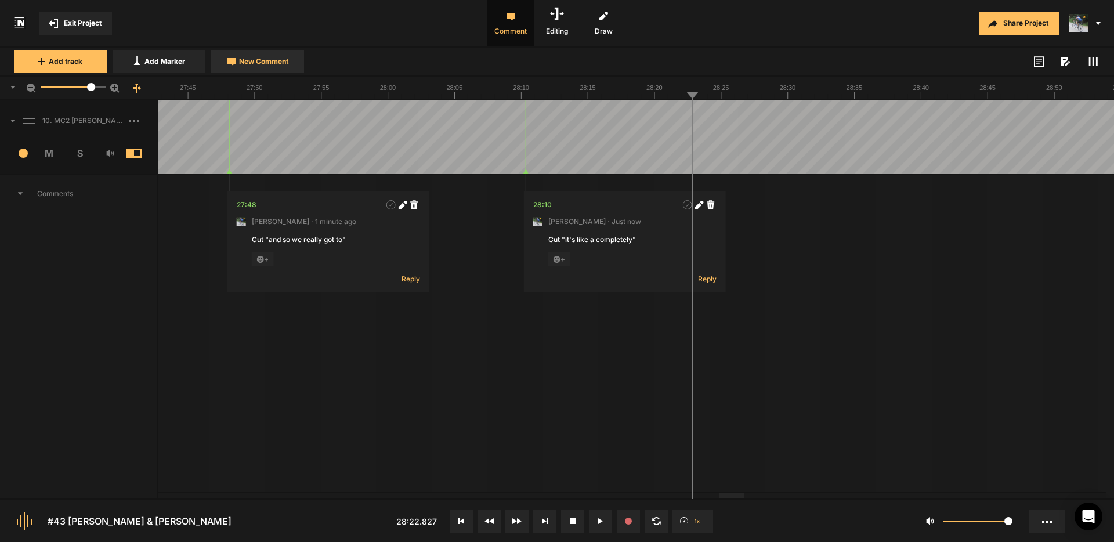
click at [266, 61] on span "New Comment" at bounding box center [263, 61] width 49 height 10
type textarea "C"
type textarea "D"
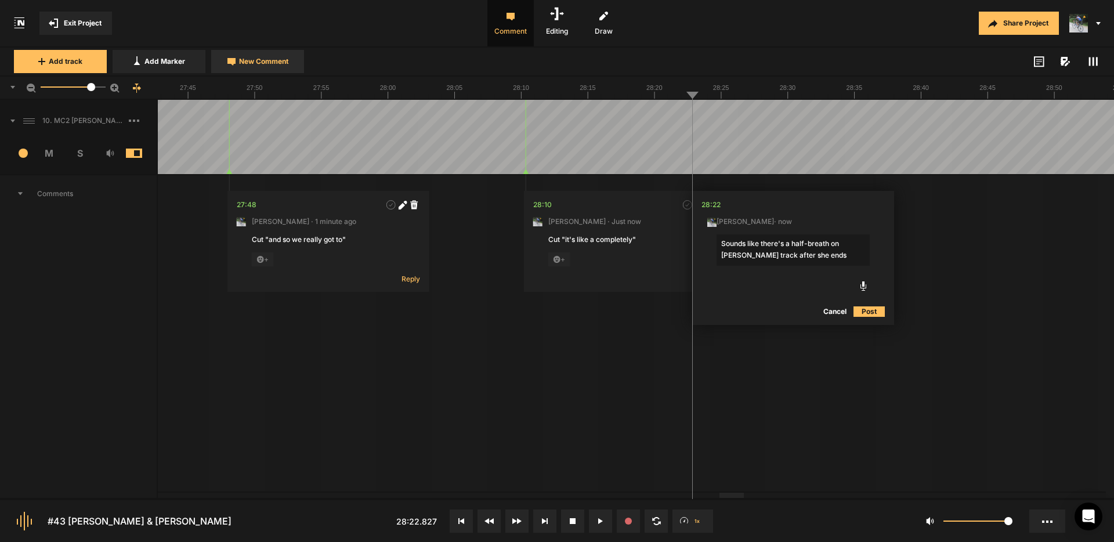
type textarea "Sounds like there's a half-breath on [PERSON_NAME] track after she ends."
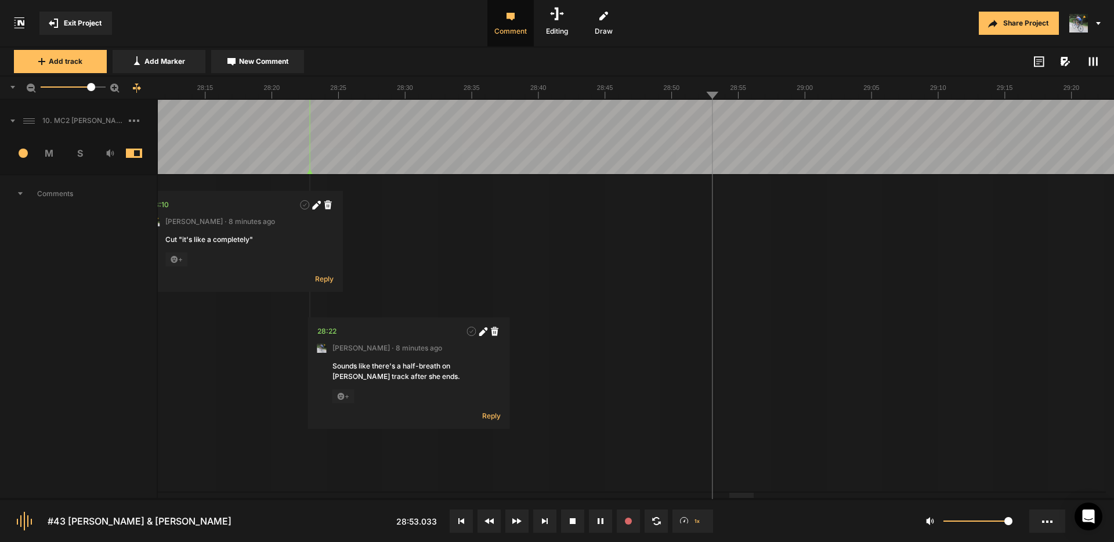
click at [276, 64] on span "New Comment" at bounding box center [263, 61] width 49 height 10
type textarea "Cut "ad we""
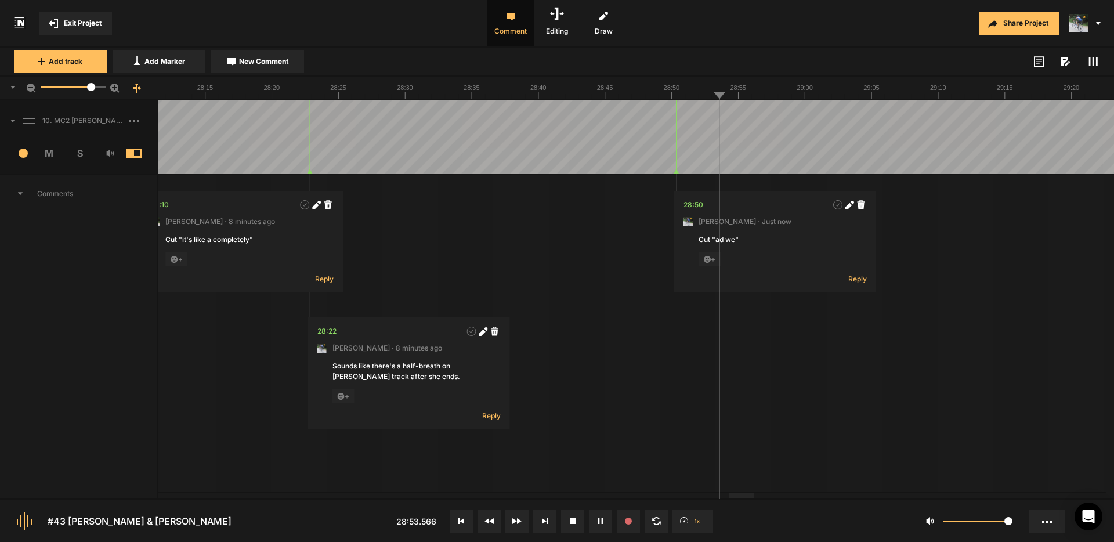
click at [267, 68] on button "New Comment" at bounding box center [257, 61] width 93 height 23
type textarea "Sounds like a blip - something cut off?"
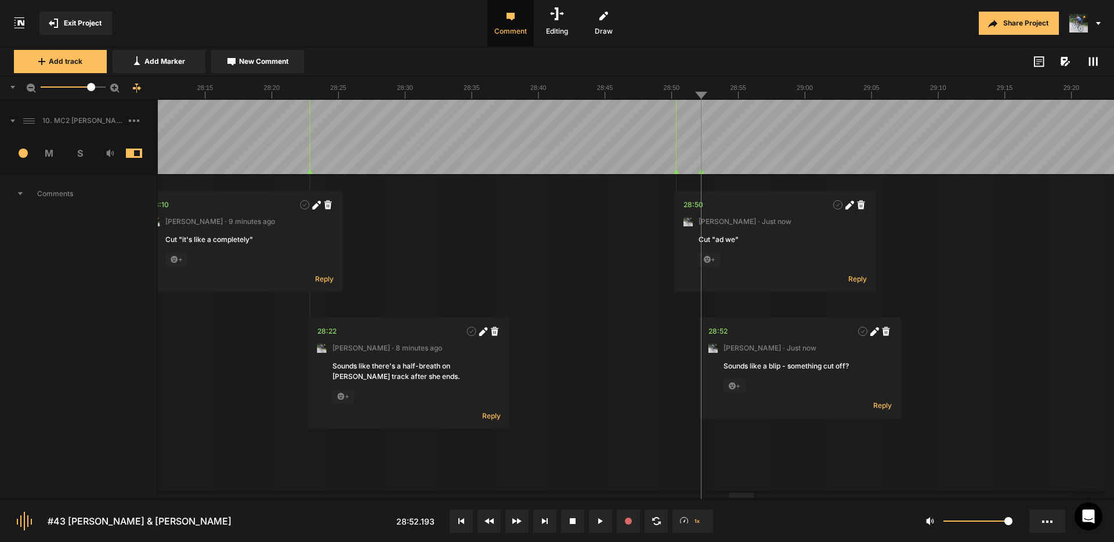
click at [1087, 63] on span at bounding box center [1093, 62] width 14 height 14
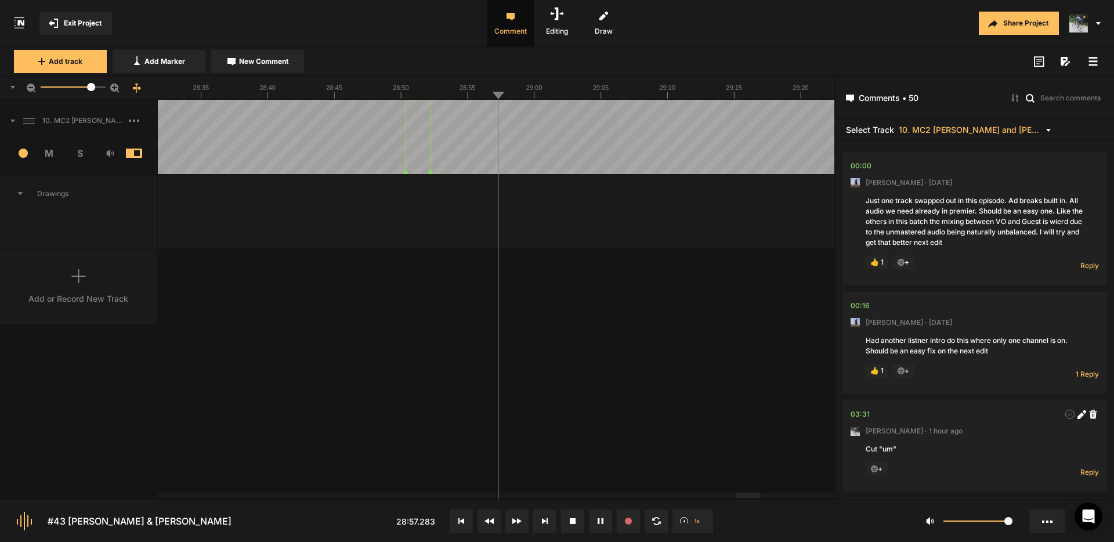
click at [1096, 62] on rect at bounding box center [1093, 61] width 9 height 2
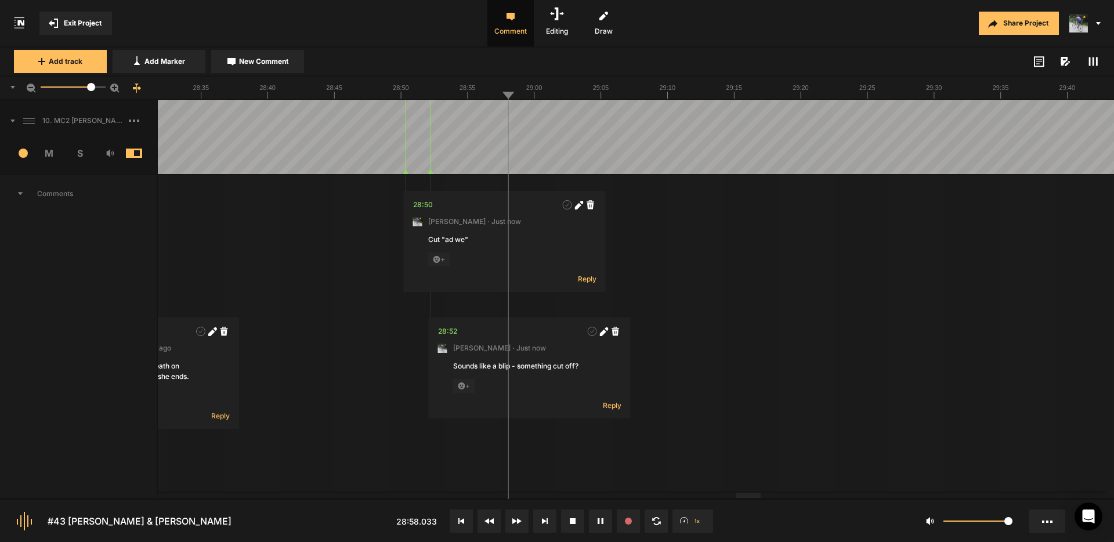
click at [1096, 62] on icon at bounding box center [1093, 61] width 9 height 9
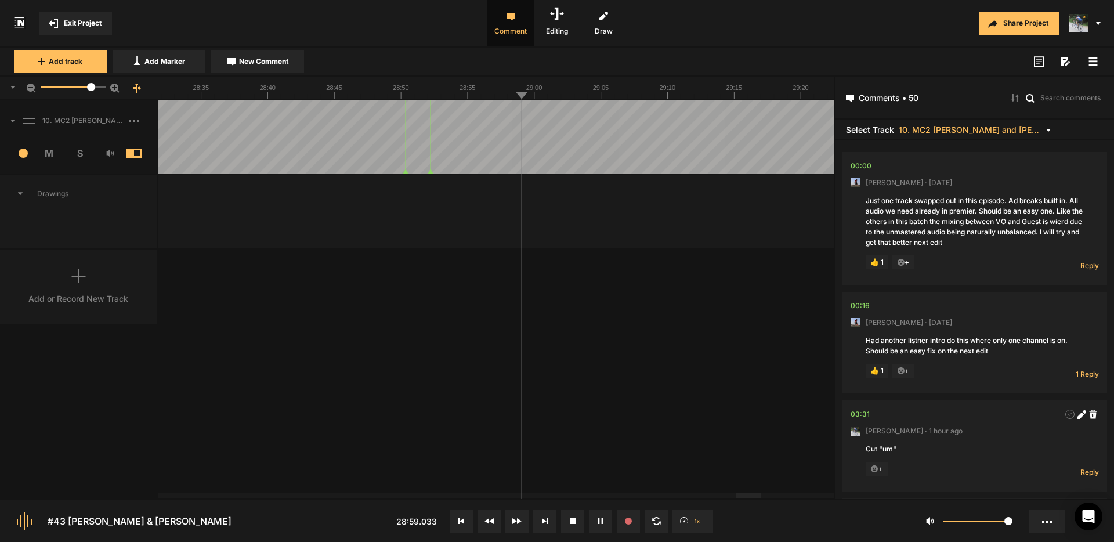
click at [1093, 63] on icon at bounding box center [1093, 61] width 9 height 9
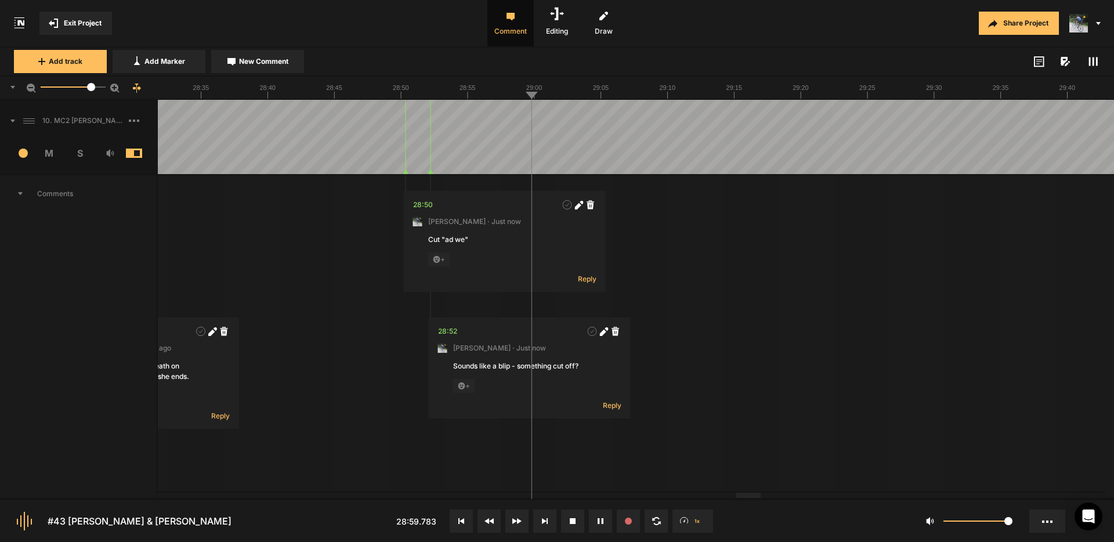
click at [1093, 63] on rect at bounding box center [1094, 61] width 2 height 9
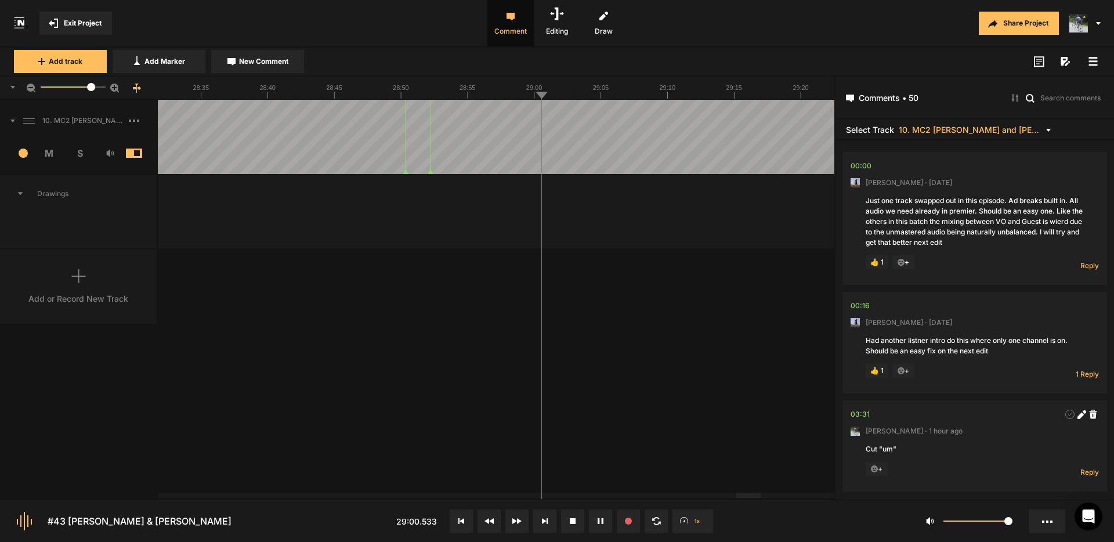
click at [1093, 63] on icon at bounding box center [1093, 61] width 9 height 9
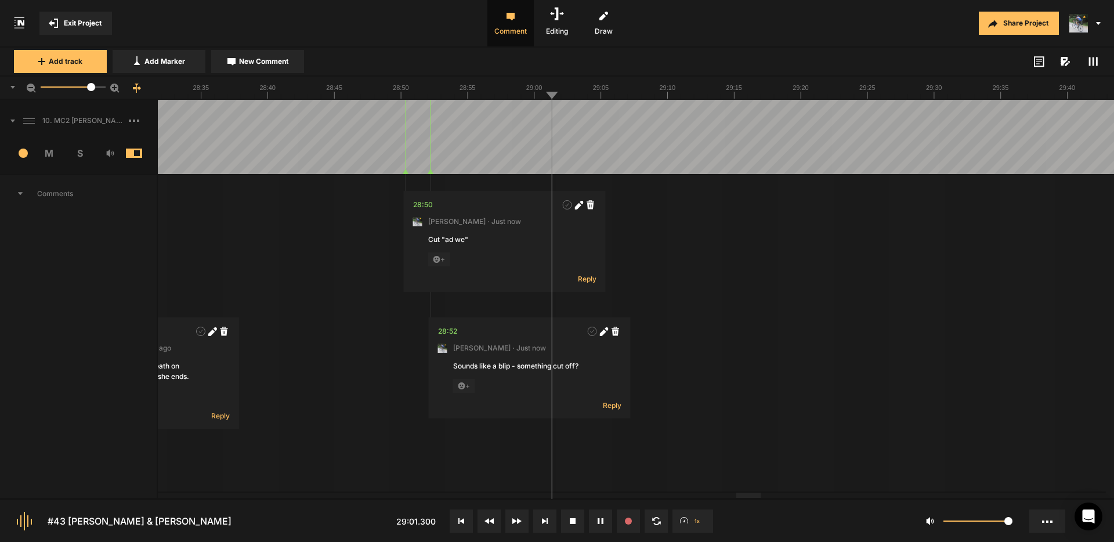
click at [1093, 63] on rect at bounding box center [1094, 61] width 2 height 9
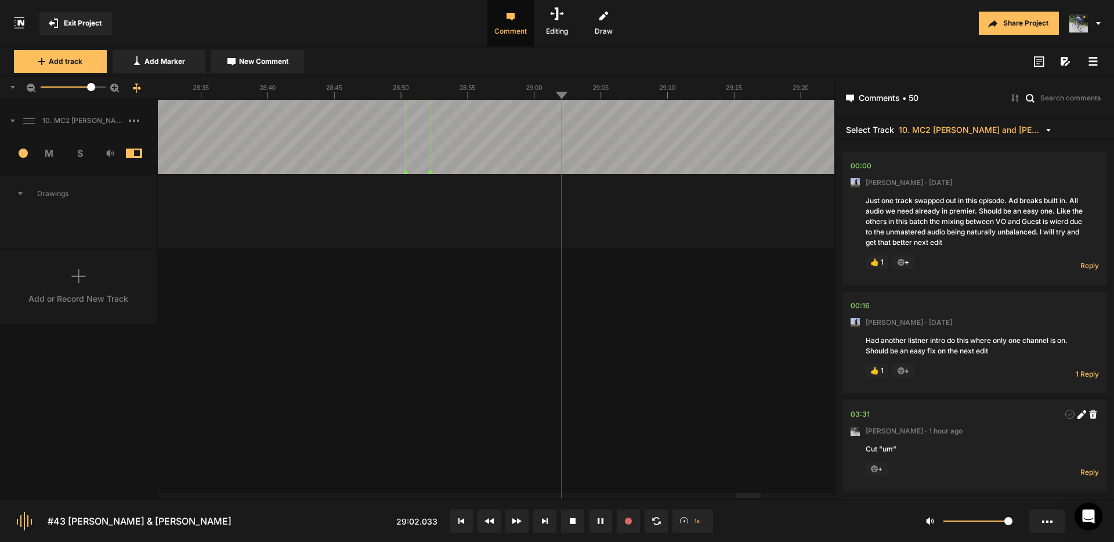
click at [1093, 63] on icon at bounding box center [1093, 61] width 9 height 9
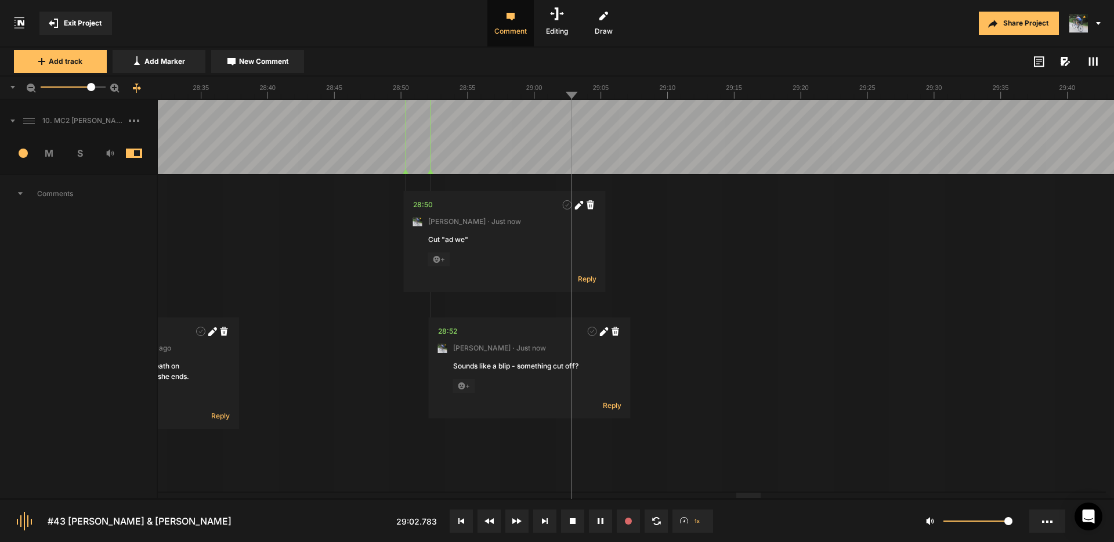
click at [1093, 63] on rect at bounding box center [1094, 61] width 2 height 9
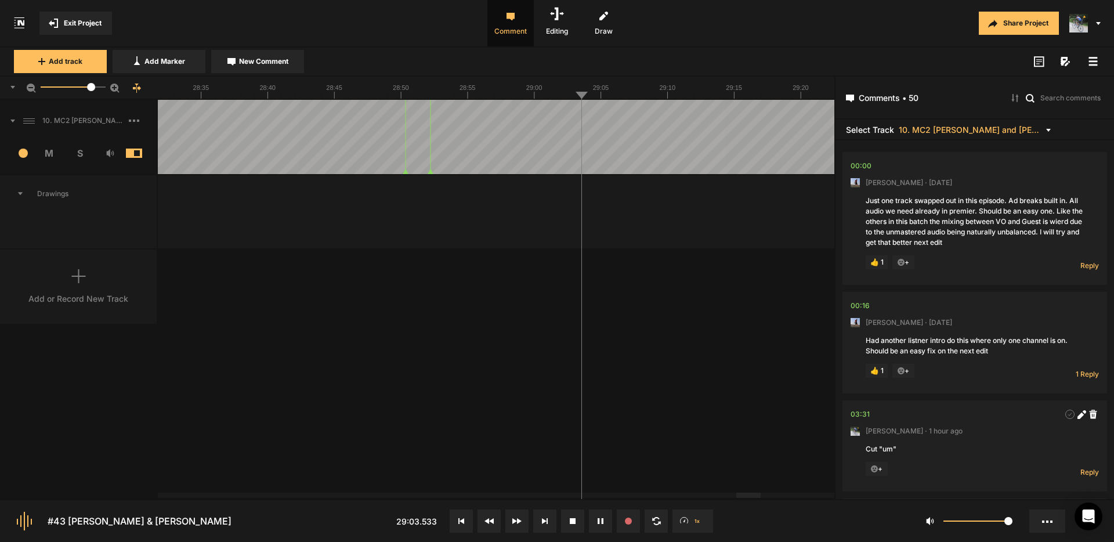
click at [1093, 63] on icon at bounding box center [1093, 61] width 9 height 9
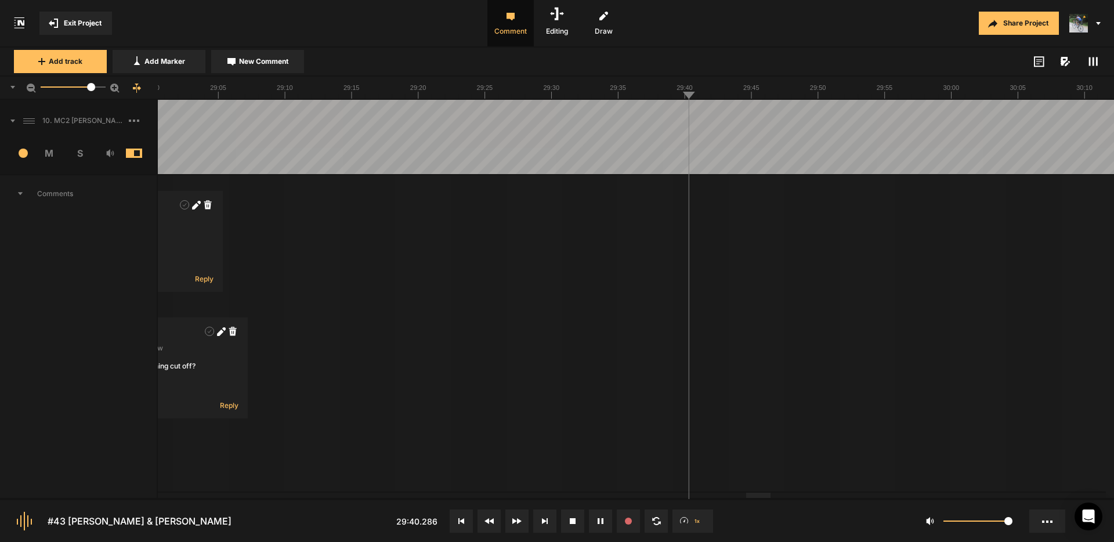
click at [263, 62] on span "New Comment" at bounding box center [263, 61] width 49 height 10
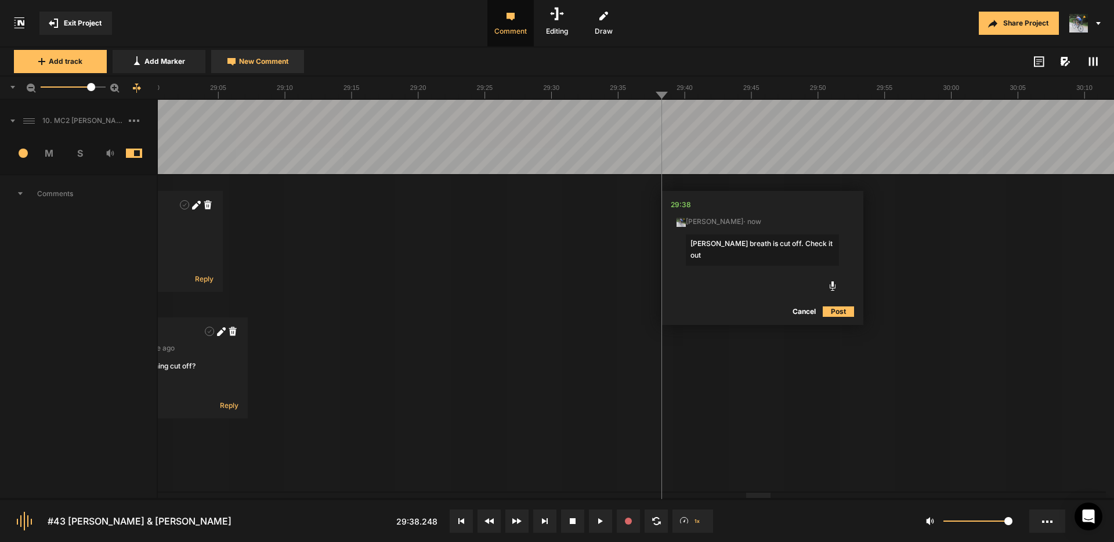
type textarea "[PERSON_NAME] breath is cut off. Check it out."
click at [276, 61] on span "New Comment" at bounding box center [263, 61] width 49 height 10
type textarea "Cut "when we""
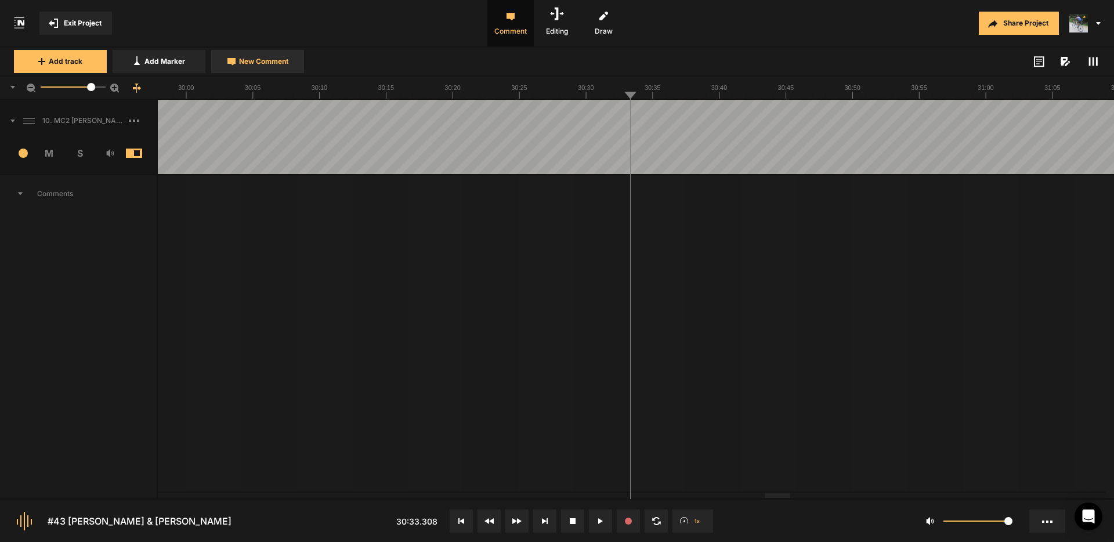
click at [249, 60] on span "New Comment" at bounding box center [263, 61] width 49 height 10
type textarea "Very faint yeah. Check it out."
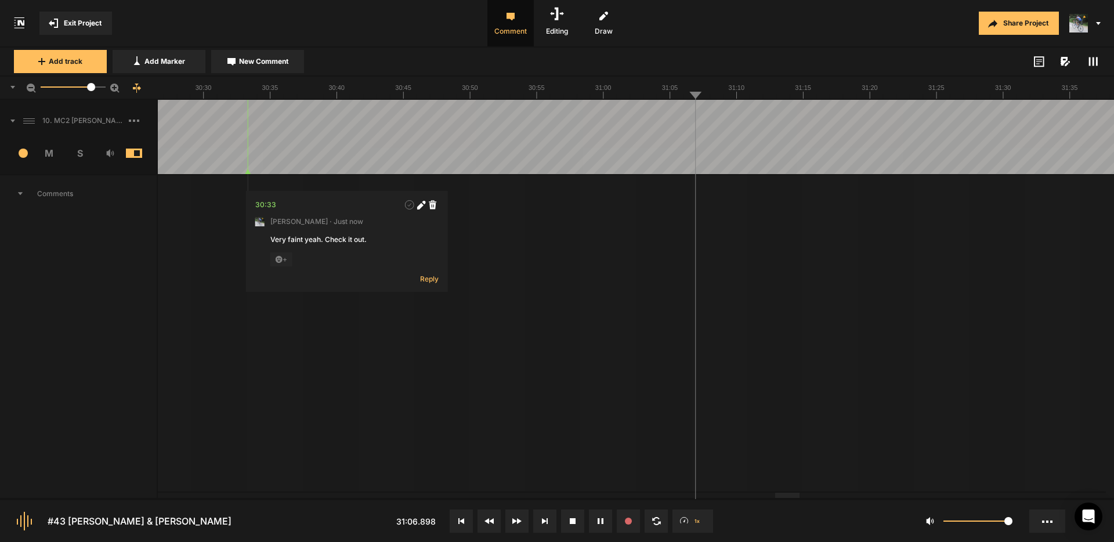
click at [275, 60] on span "New Comment" at bounding box center [263, 61] width 49 height 10
type textarea "Cut "uh""
click at [646, 174] on nt-marker at bounding box center [646, 137] width 1 height 74
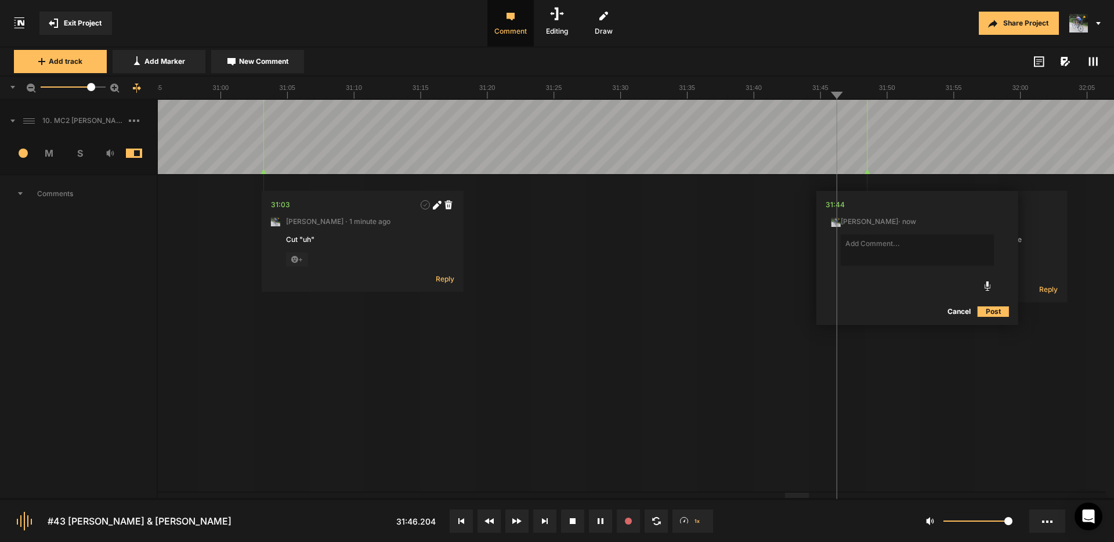
click at [962, 312] on button "Cancel" at bounding box center [959, 312] width 37 height 14
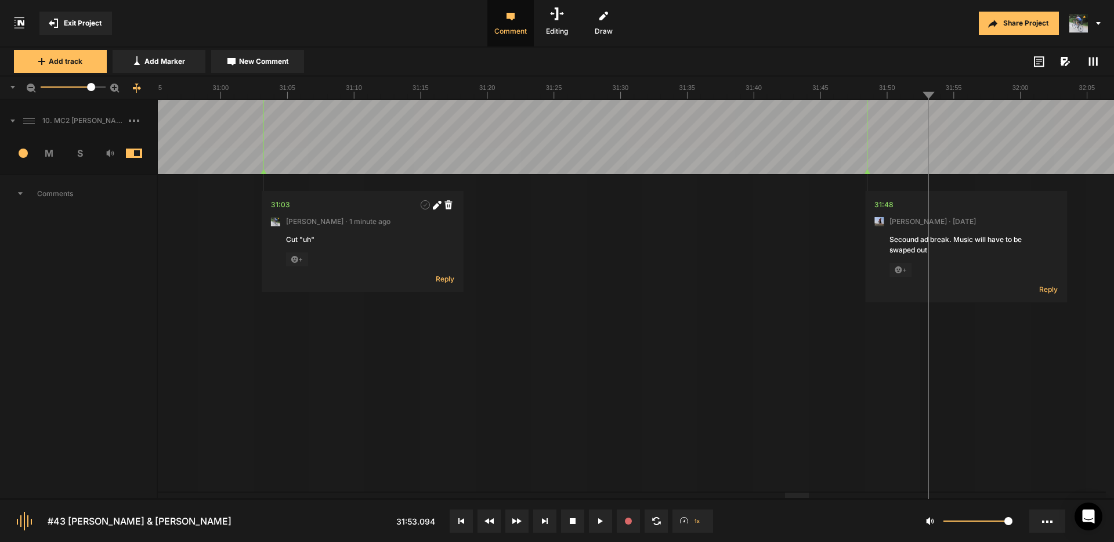
click at [904, 270] on span "+" at bounding box center [901, 270] width 22 height 14
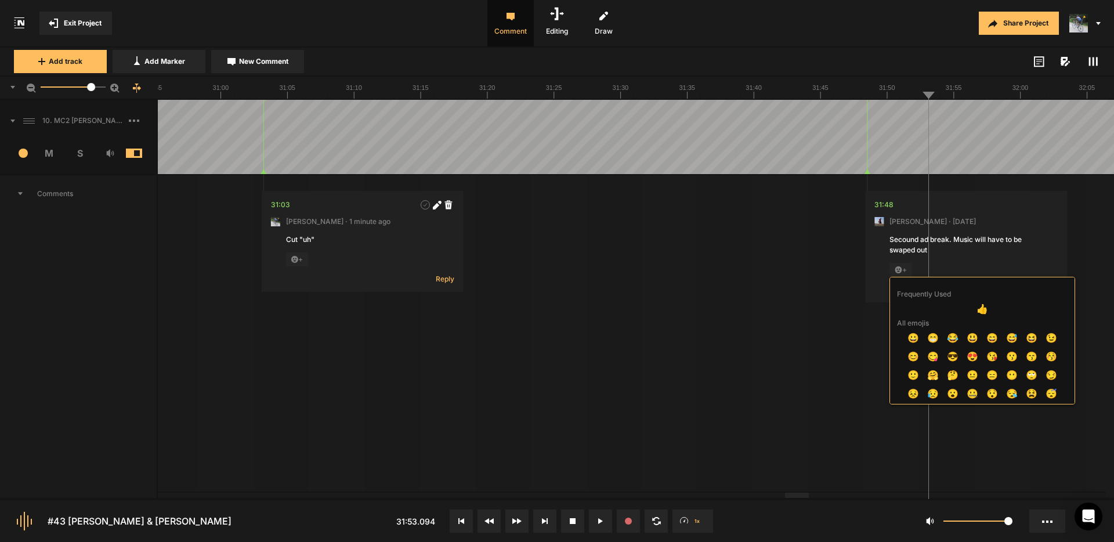
click at [980, 311] on span "👍" at bounding box center [983, 308] width 20 height 19
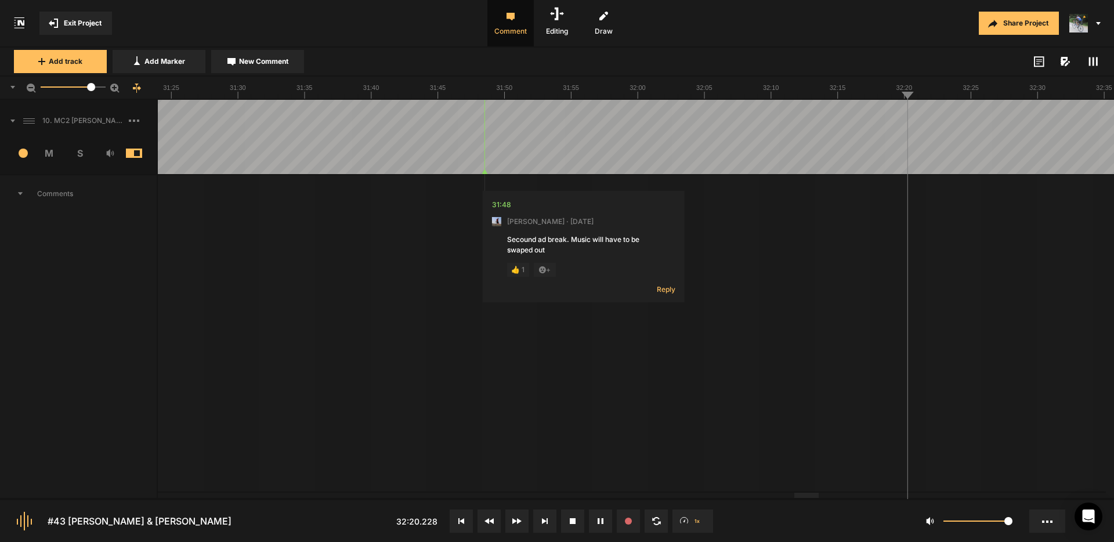
click at [268, 62] on span "New Comment" at bounding box center [263, 61] width 49 height 10
type textarea "Cut "but ah""
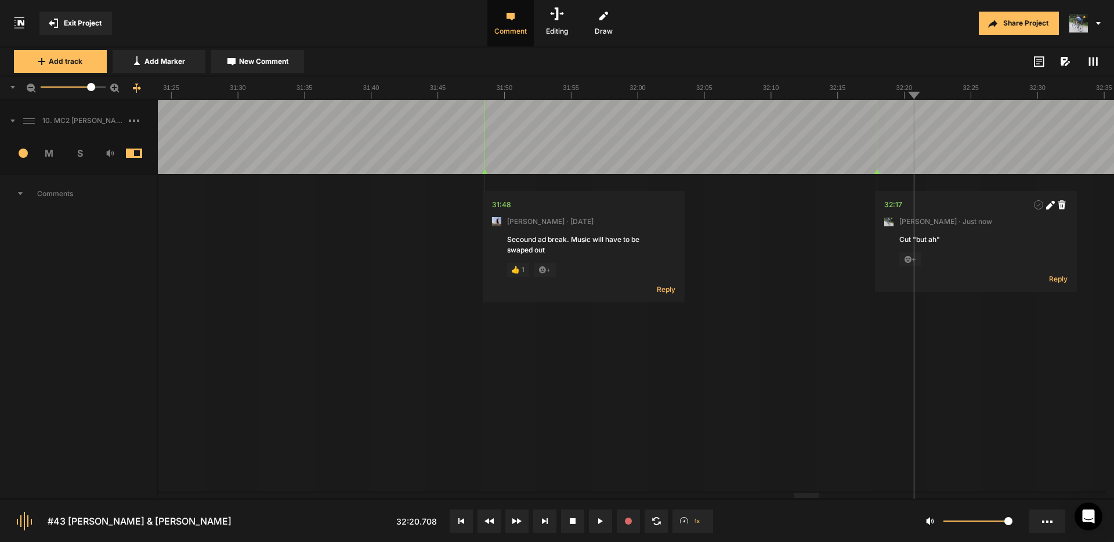
click at [1047, 204] on icon at bounding box center [1050, 205] width 9 height 9
click at [938, 241] on textarea "Cut "but ah"" at bounding box center [975, 249] width 153 height 31
type textarea "Cut "but (+ mouth noise)""
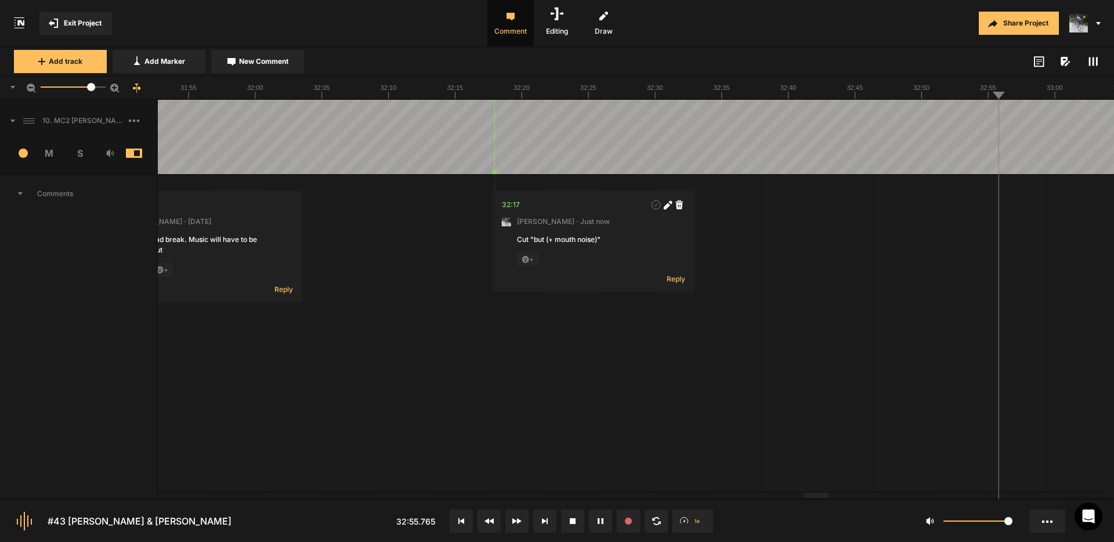
click at [262, 63] on span "New Comment" at bounding box center [263, 61] width 49 height 10
type textarea "Cut "uh that""
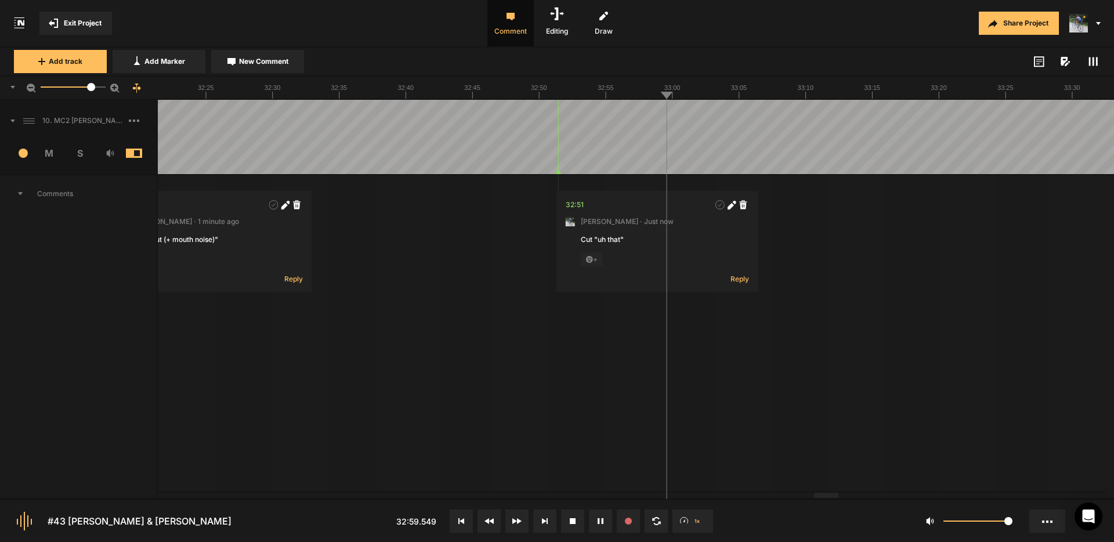
click at [280, 64] on span "New Comment" at bounding box center [263, 61] width 49 height 10
click at [759, 245] on textarea "Seems like an iffy edit here." at bounding box center [738, 249] width 153 height 31
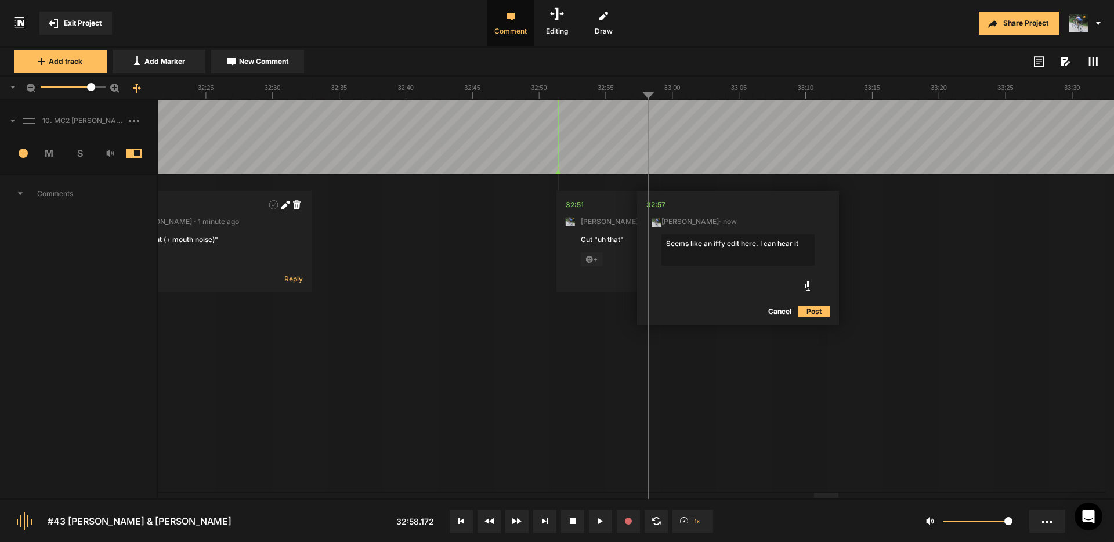
type textarea "Seems like an iffy edit here. I can hear it."
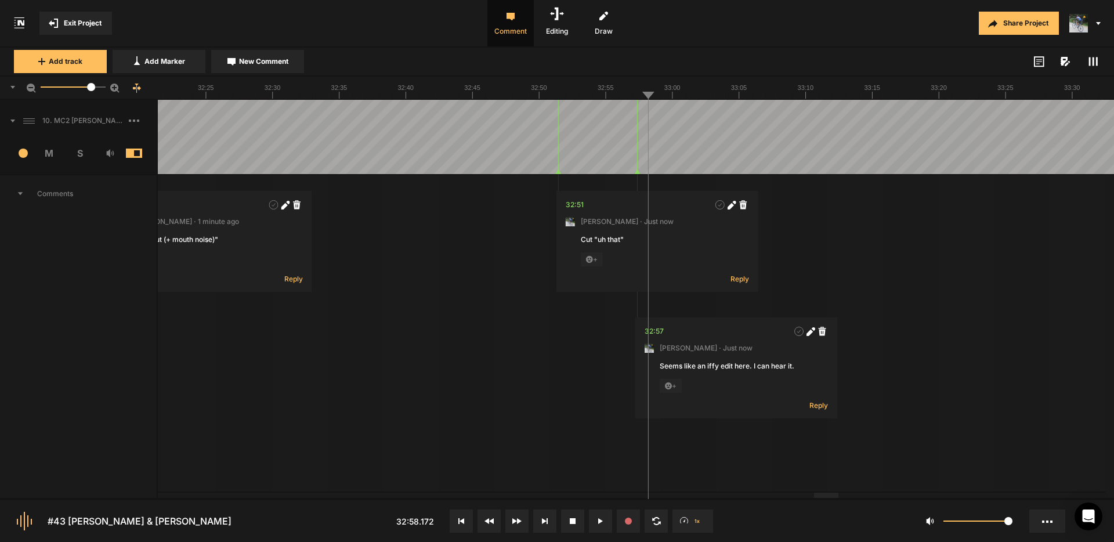
click at [71, 22] on span "Exit Project" at bounding box center [83, 23] width 38 height 10
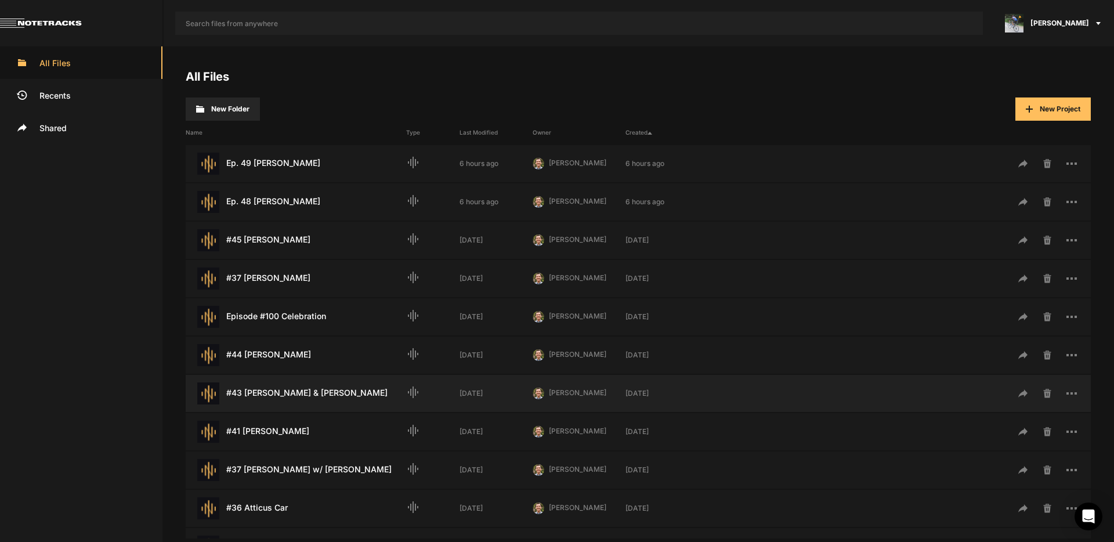
click at [303, 394] on div "#43 [PERSON_NAME] & [PERSON_NAME] Last Modified: [DATE]" at bounding box center [296, 393] width 221 height 22
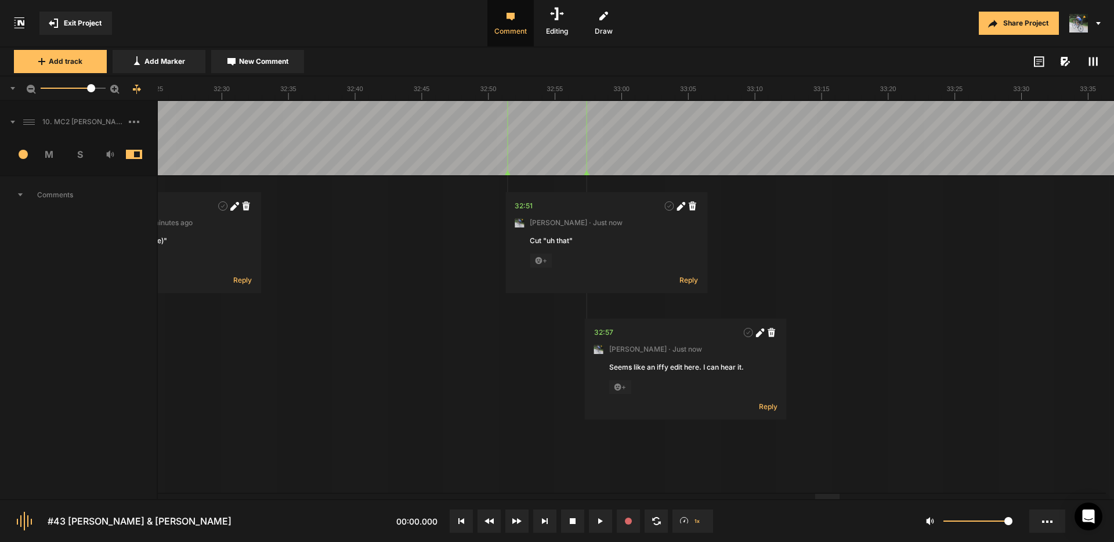
click at [840, 499] on div at bounding box center [827, 496] width 24 height 5
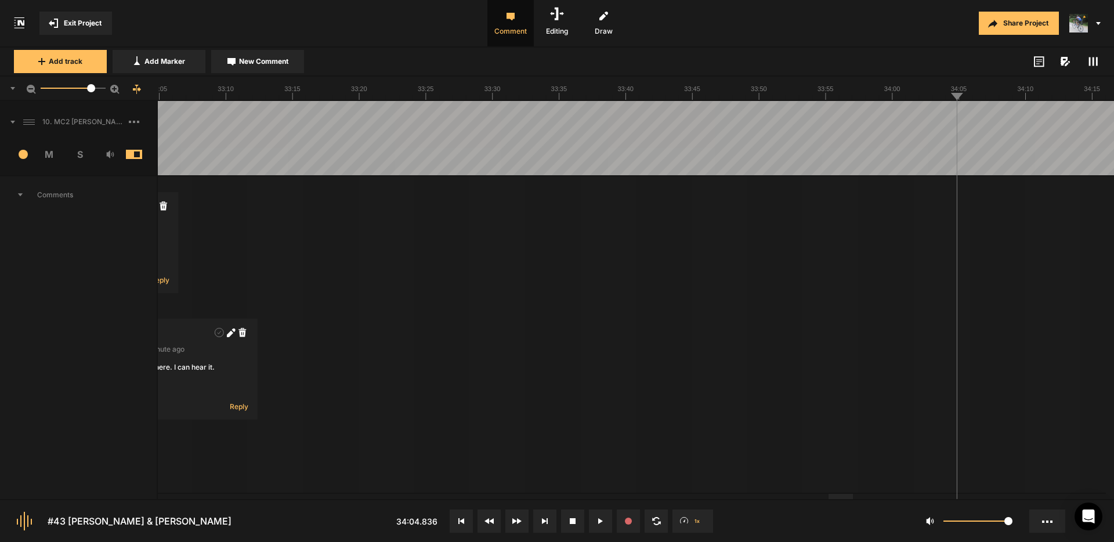
click at [272, 57] on span "New Comment" at bounding box center [263, 61] width 49 height 10
type textarea "this is beautiful"
drag, startPoint x: 770, startPoint y: 175, endPoint x: 783, endPoint y: 174, distance: 12.9
click at [821, 174] on nt-track "10. MC2 [PERSON_NAME] and [PERSON_NAME] Lock` 1 M S Comments 00:00 [PERSON_NAME…" at bounding box center [557, 427] width 1114 height 652
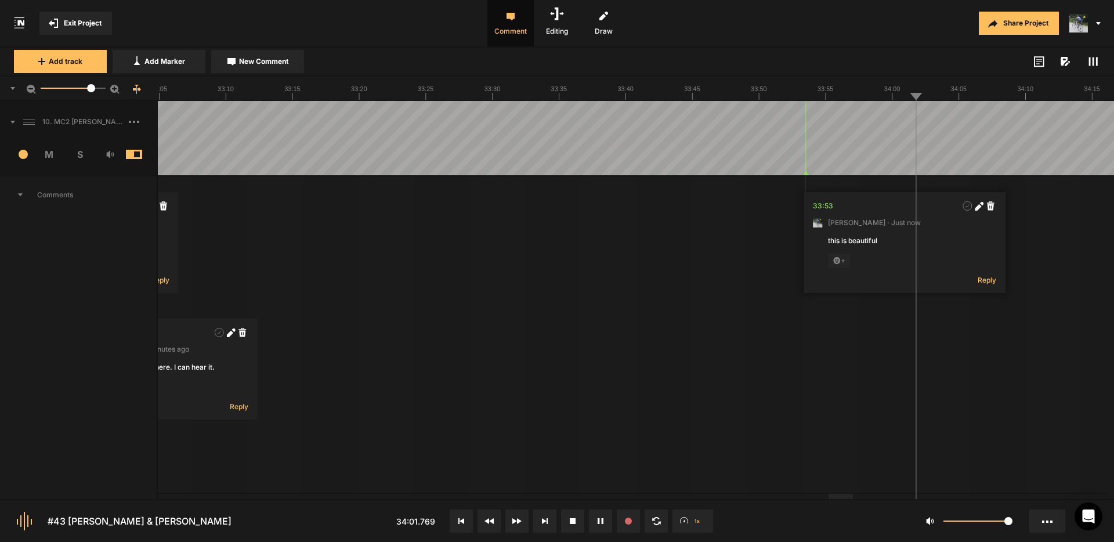
click at [805, 174] on nt-marker at bounding box center [805, 138] width 1 height 74
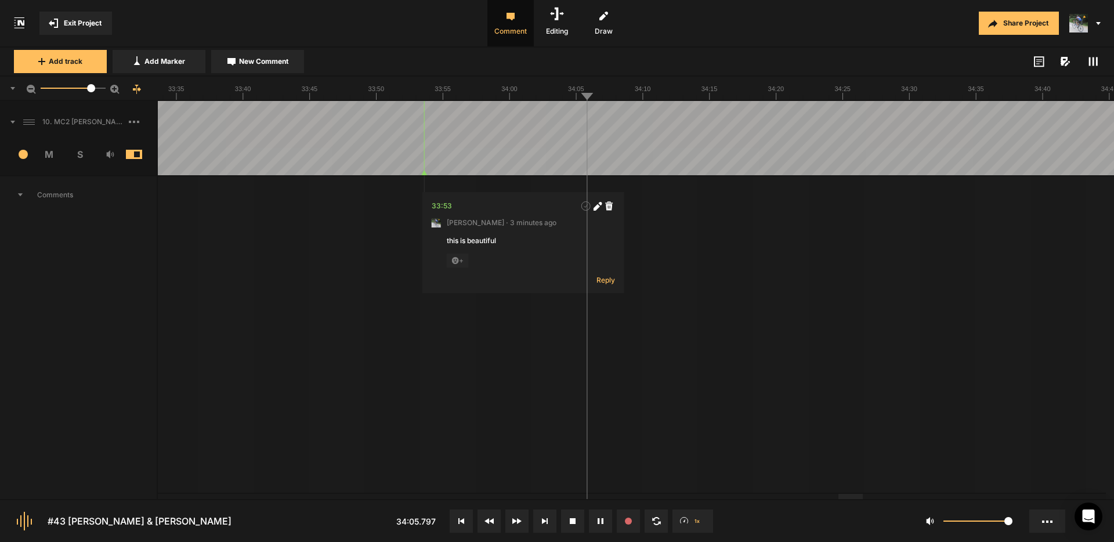
click at [270, 60] on span "New Comment" at bounding box center [263, 61] width 49 height 10
type textarea "t"
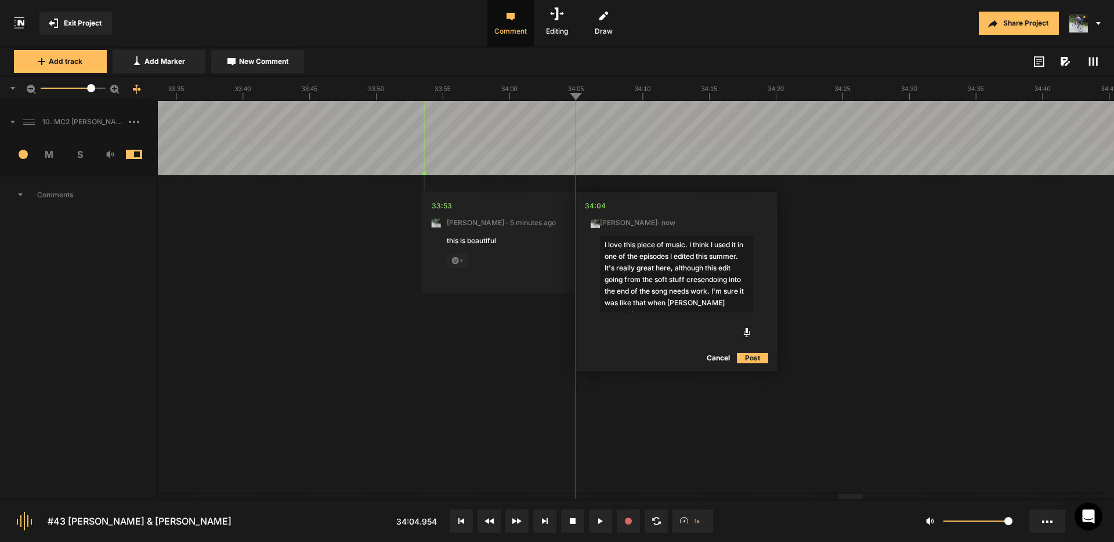
drag, startPoint x: 704, startPoint y: 269, endPoint x: 671, endPoint y: 272, distance: 33.3
click at [670, 271] on textarea "I love this piece of music. I think I used it in one of the episodes I edited t…" at bounding box center [676, 274] width 153 height 77
click at [702, 291] on textarea "I love this piece of music. I think I used it in one of the episodes I edited t…" at bounding box center [676, 274] width 153 height 77
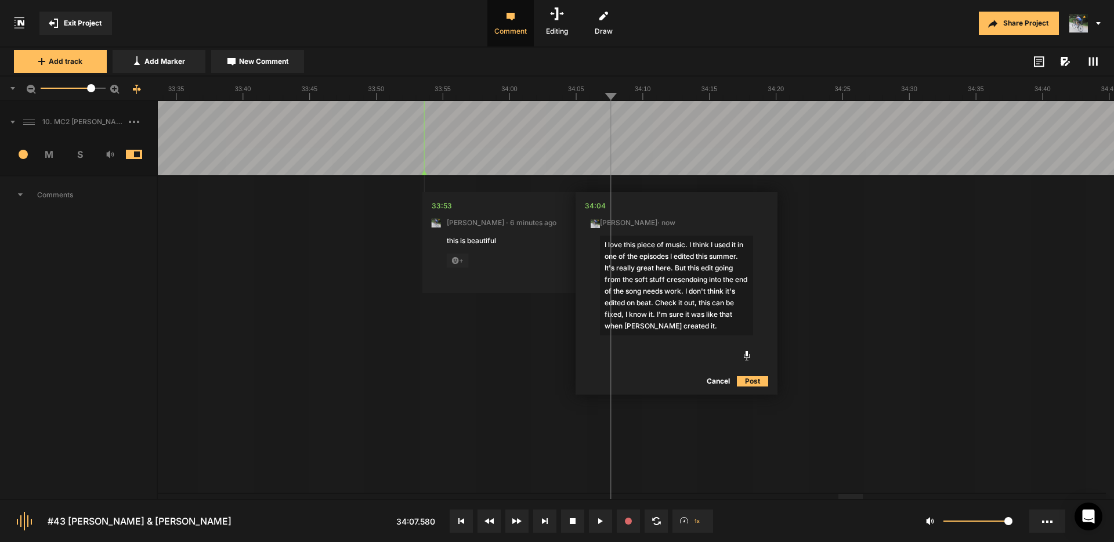
type textarea "I love this piece of music. I think I used it in one of the episodes I edited t…"
click at [756, 382] on button "Post" at bounding box center [752, 381] width 31 height 14
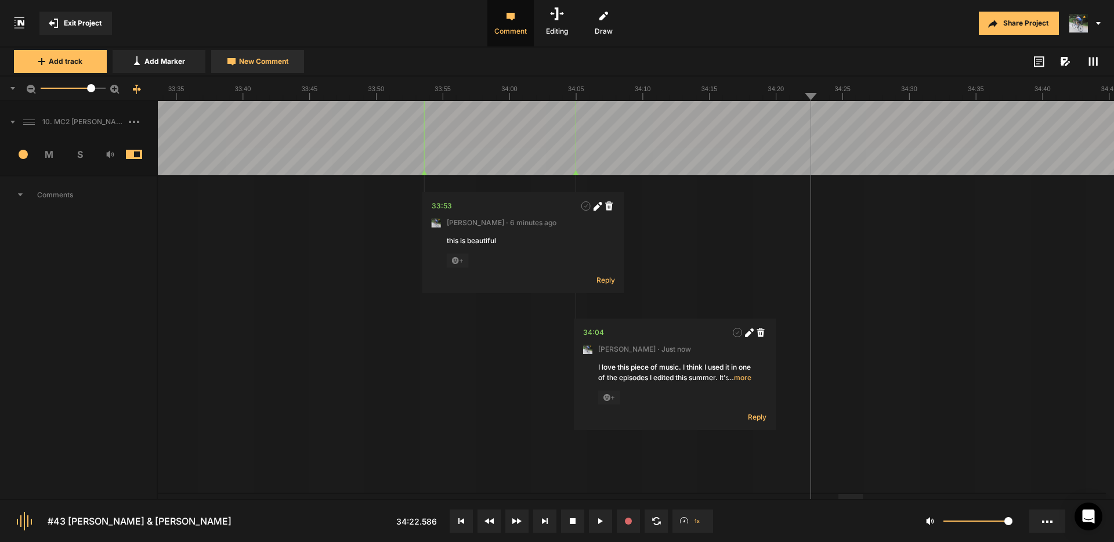
click at [255, 64] on span "New Comment" at bounding box center [263, 61] width 49 height 10
type textarea "I hear a faint wow"
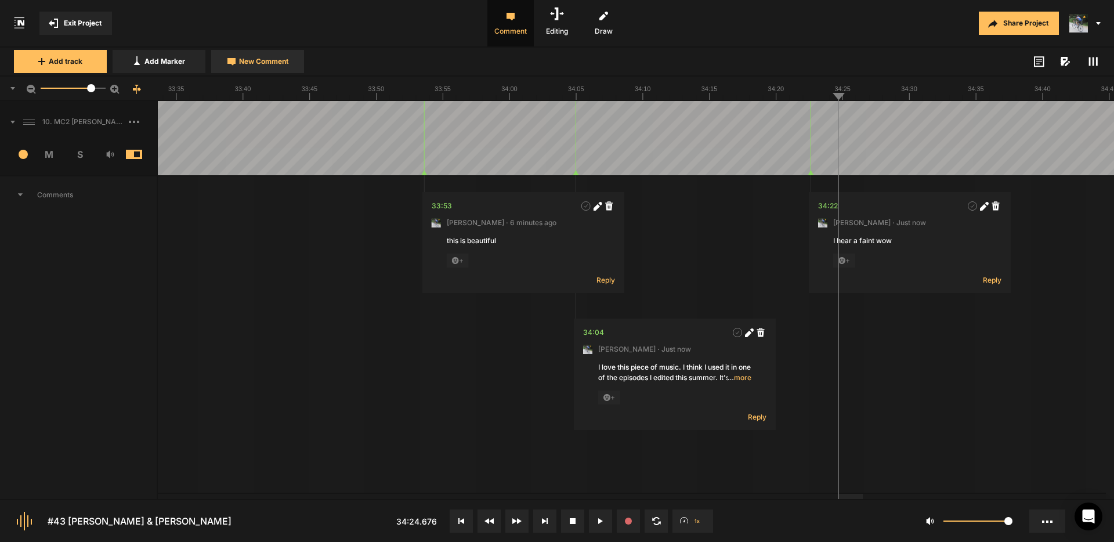
click at [273, 63] on span "New Comment" at bounding box center [263, 61] width 49 height 10
type textarea "Cut "coming""
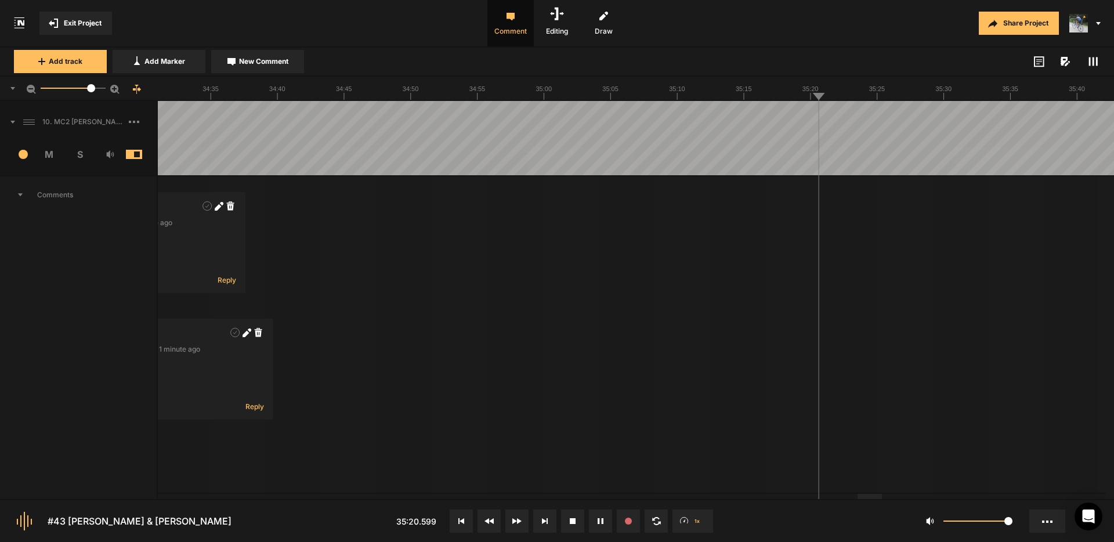
click at [266, 62] on span "New Comment" at bounding box center [263, 61] width 49 height 10
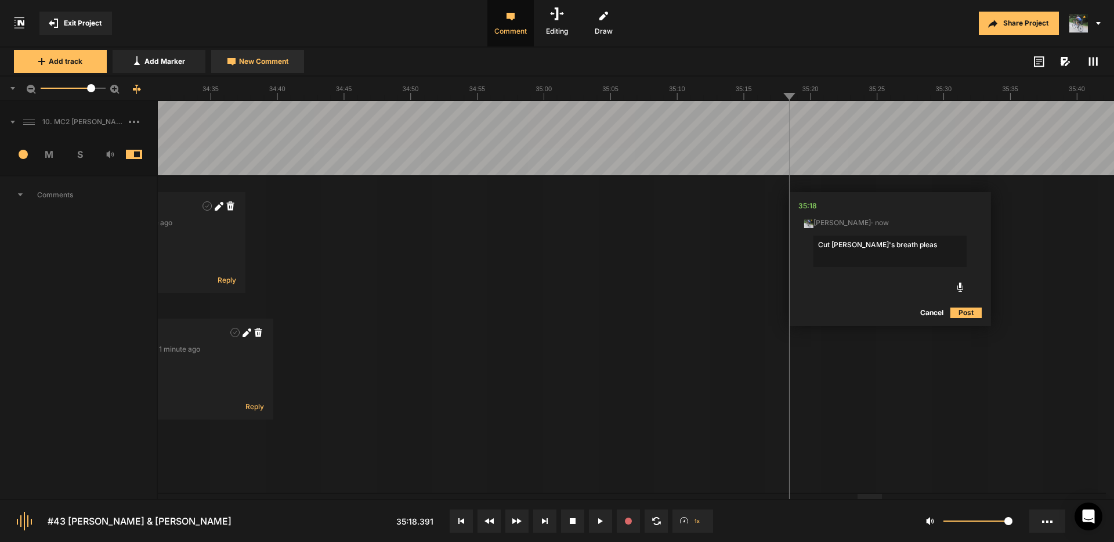
type textarea "Cut [PERSON_NAME]'s breath please"
click at [783, 173] on nt-marker at bounding box center [783, 138] width 1 height 74
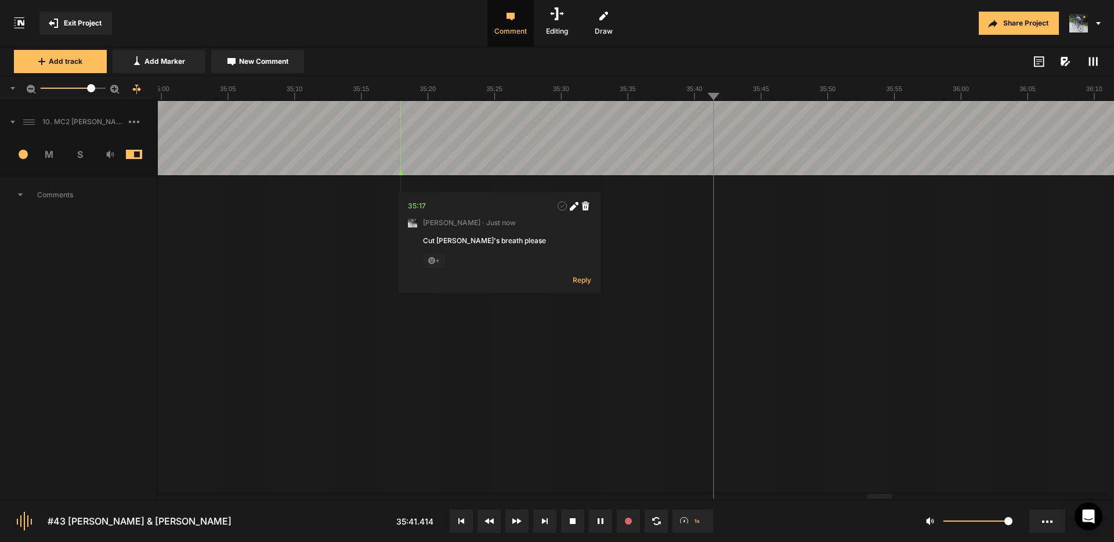
click at [256, 66] on span "New Comment" at bounding box center [263, 61] width 49 height 10
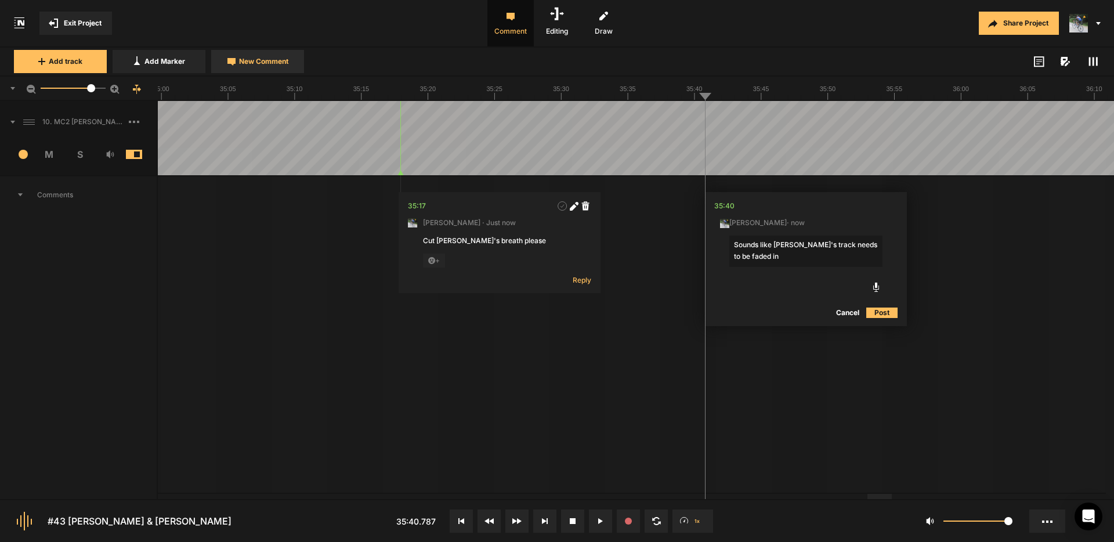
type textarea "Sounds like [PERSON_NAME]'s track needs to be faded in."
click at [70, 24] on span "Exit Project" at bounding box center [83, 23] width 38 height 10
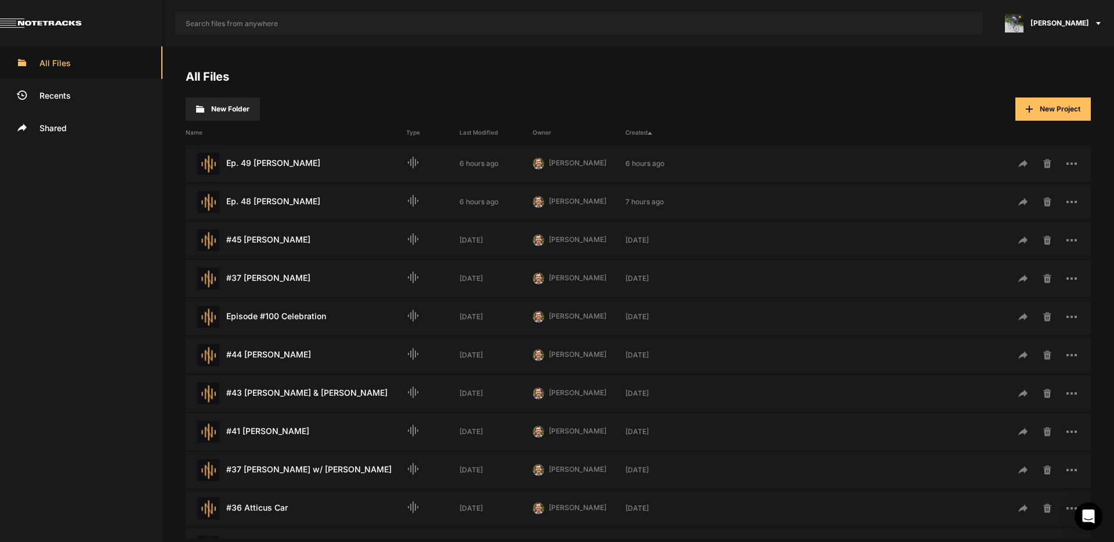
click at [1069, 25] on span "[PERSON_NAME]" at bounding box center [1060, 23] width 59 height 10
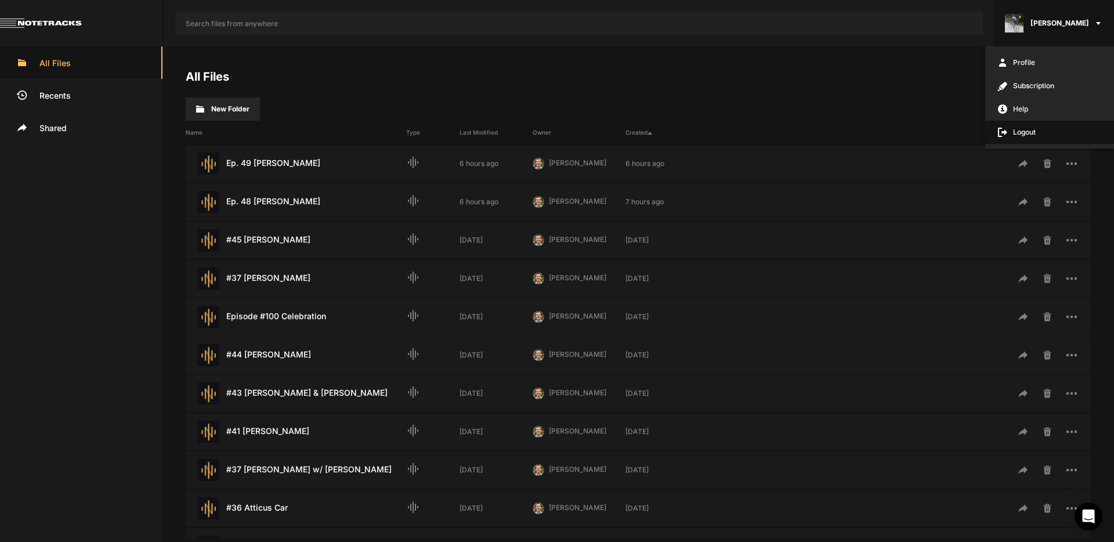
click at [1021, 131] on span "Logout" at bounding box center [1049, 132] width 129 height 23
